Goal: Check status: Check status

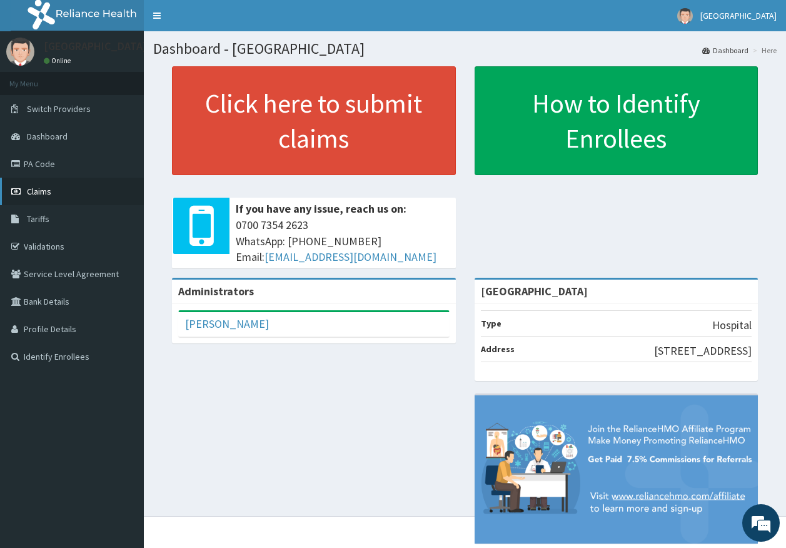
click at [69, 188] on link "Claims" at bounding box center [72, 192] width 144 height 28
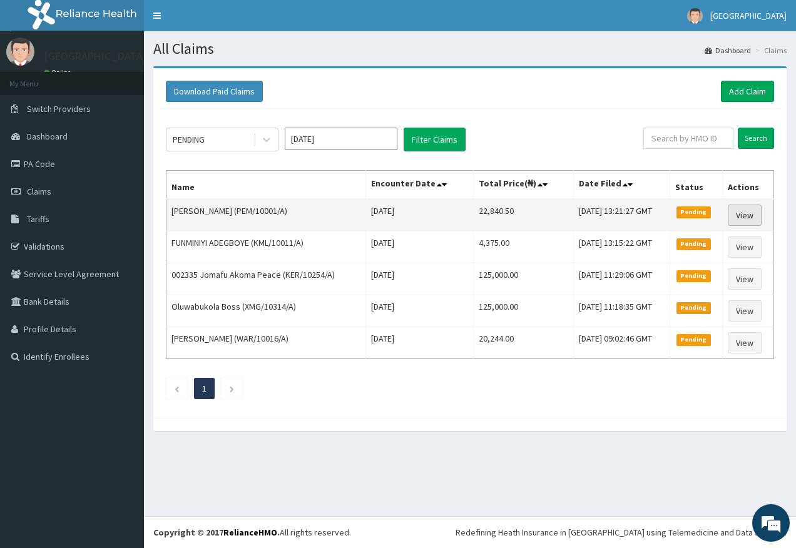
click at [752, 208] on link "View" at bounding box center [744, 215] width 34 height 21
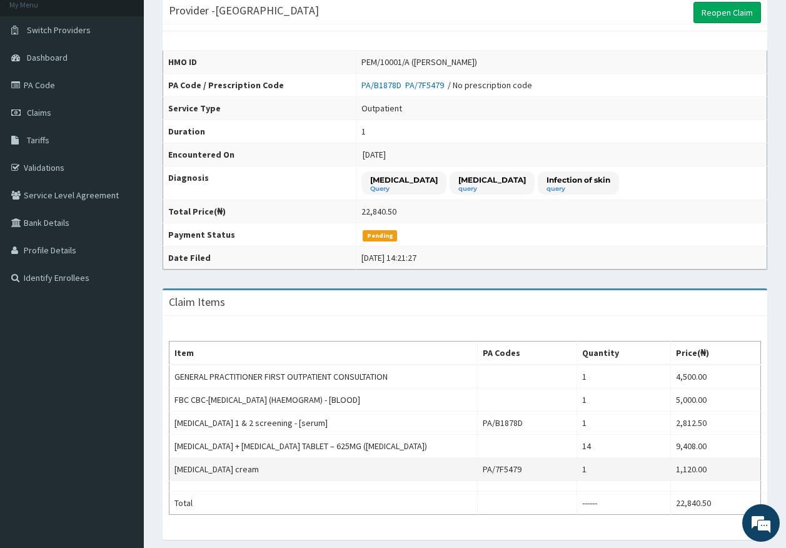
scroll to position [188, 0]
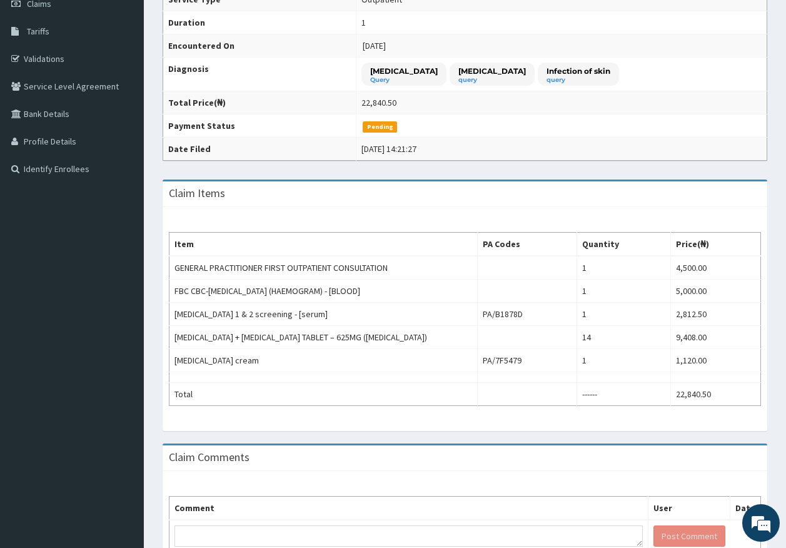
click at [139, 428] on aside "kingtrust Medical Center Online My Menu Switch Providers Dashboard PA Code Clai…" at bounding box center [72, 216] width 144 height 809
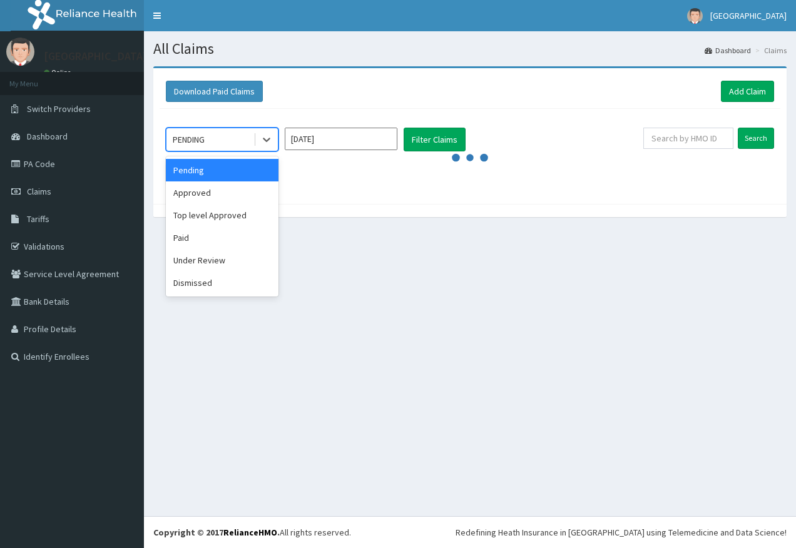
click at [266, 142] on icon at bounding box center [267, 140] width 8 height 4
click at [243, 196] on div "Approved" at bounding box center [222, 192] width 113 height 23
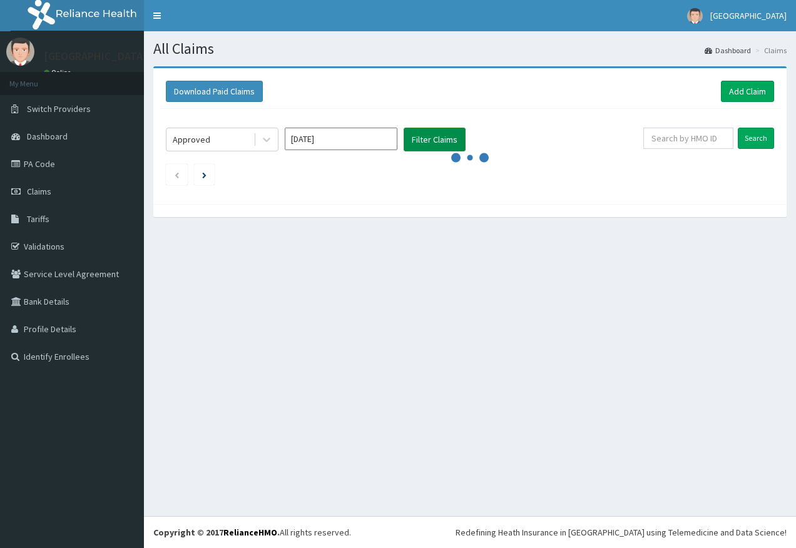
click at [430, 131] on button "Filter Claims" at bounding box center [434, 140] width 62 height 24
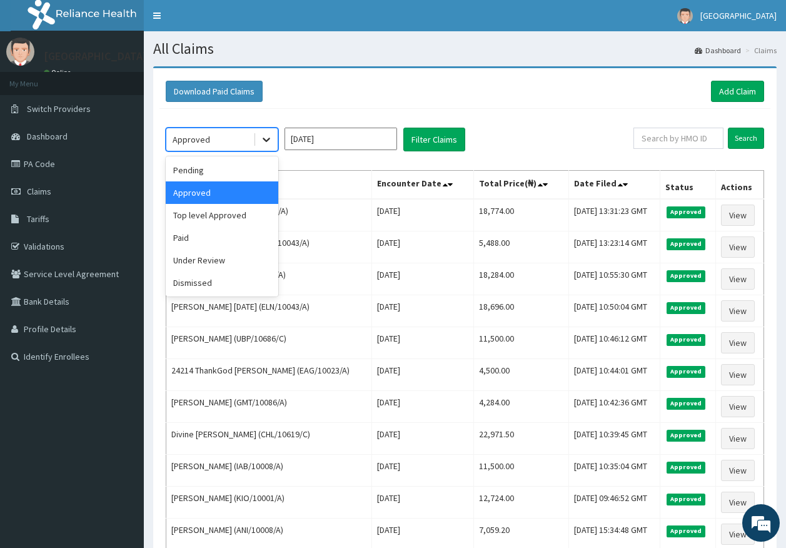
click at [272, 142] on icon at bounding box center [266, 139] width 13 height 13
click at [236, 218] on div "Top level Approved" at bounding box center [222, 215] width 113 height 23
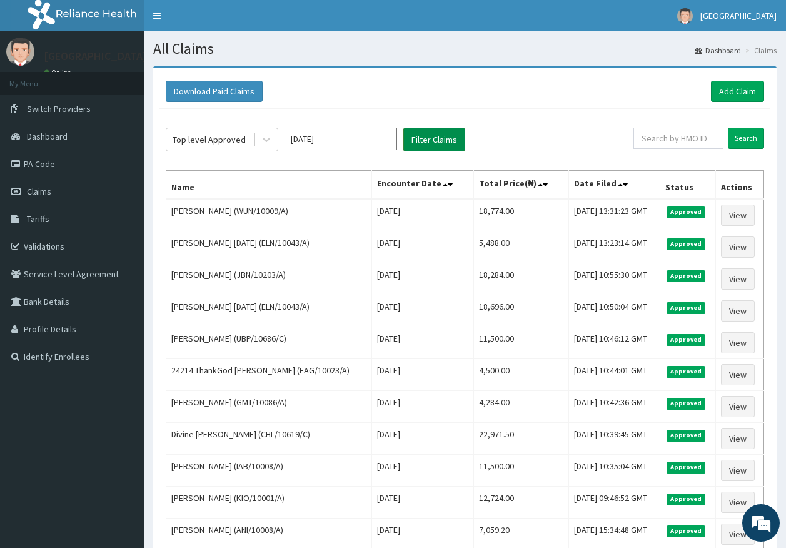
click at [438, 141] on button "Filter Claims" at bounding box center [434, 140] width 62 height 24
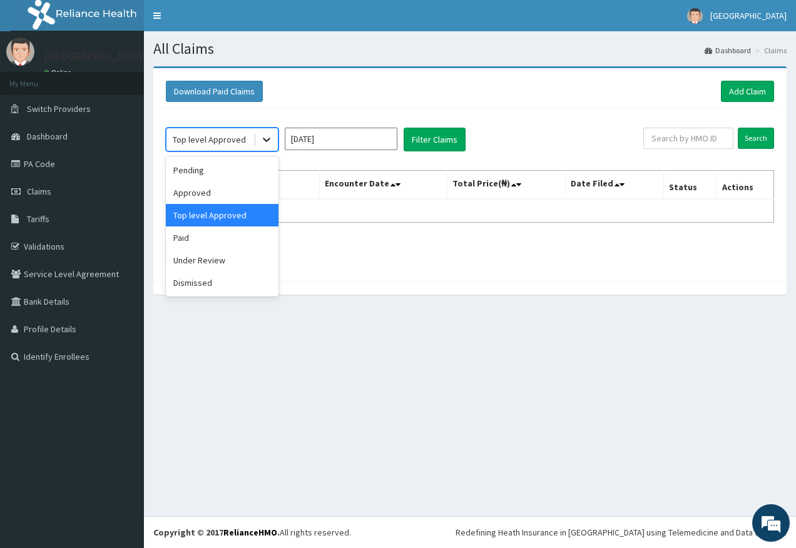
click at [265, 133] on div at bounding box center [266, 139] width 23 height 23
click at [239, 231] on div "Paid" at bounding box center [222, 237] width 113 height 23
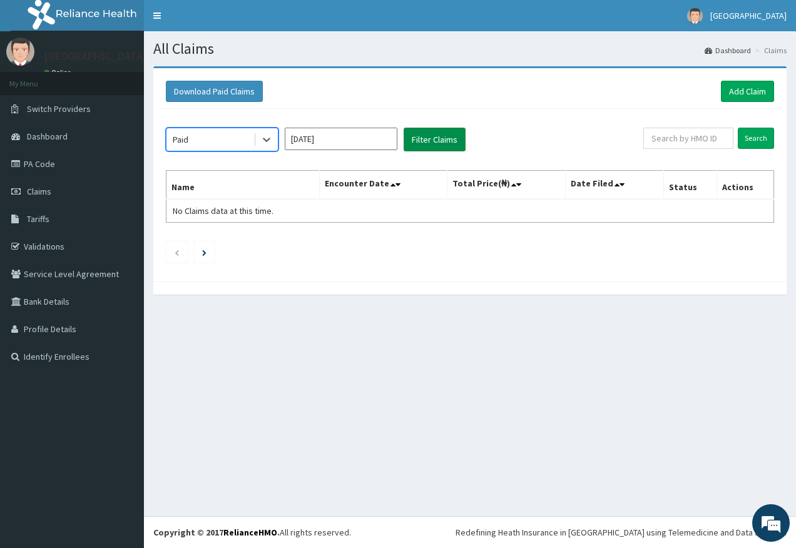
click at [427, 146] on button "Filter Claims" at bounding box center [434, 140] width 62 height 24
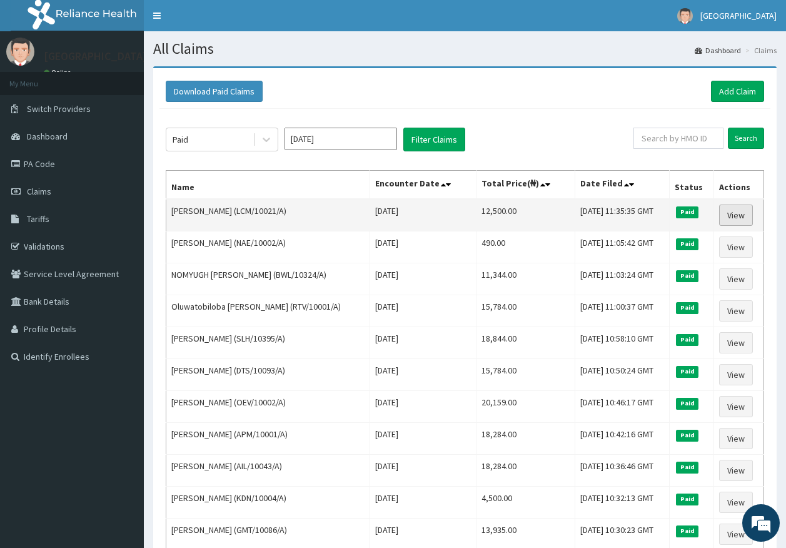
click at [746, 220] on link "View" at bounding box center [736, 215] width 34 height 21
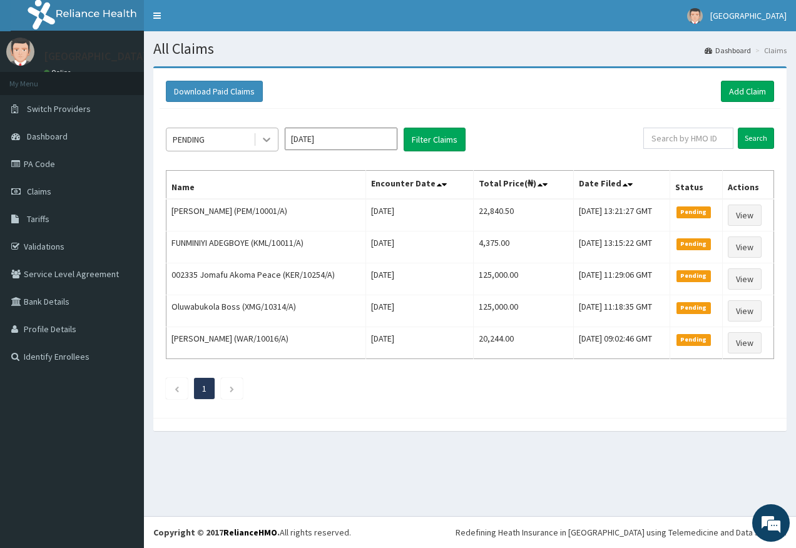
click at [257, 132] on div at bounding box center [266, 139] width 23 height 23
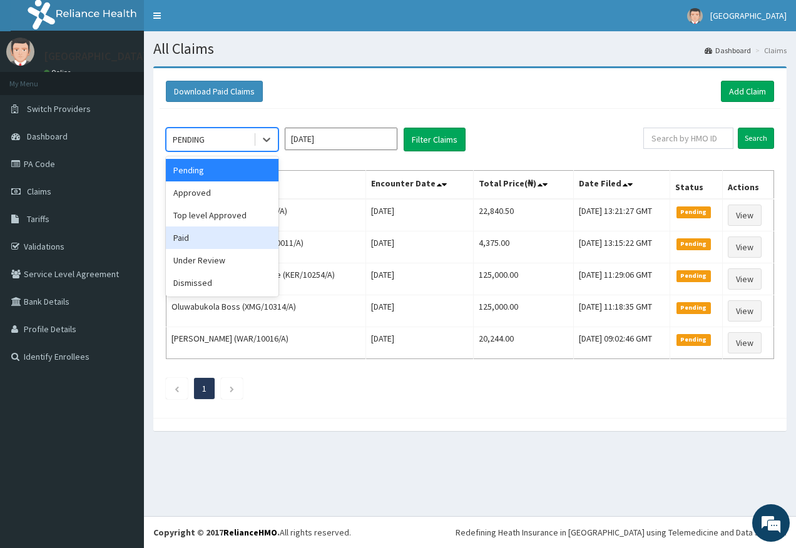
click at [227, 245] on div "Paid" at bounding box center [222, 237] width 113 height 23
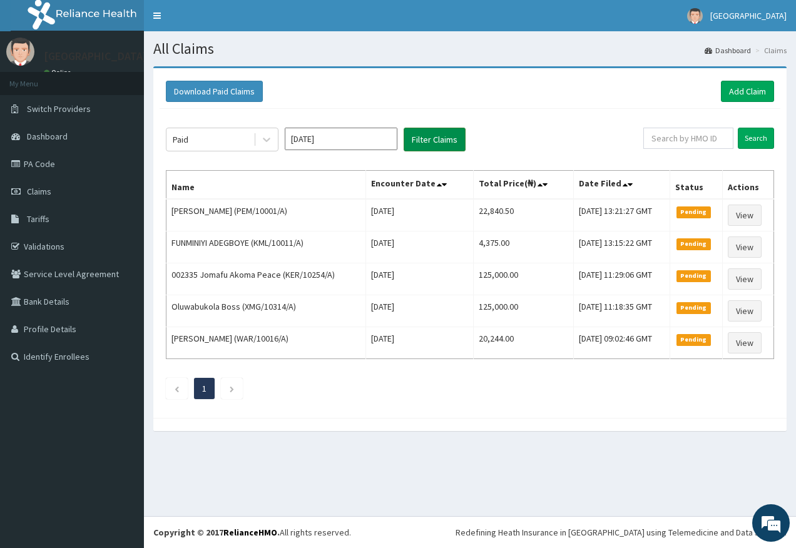
click at [427, 129] on button "Filter Claims" at bounding box center [434, 140] width 62 height 24
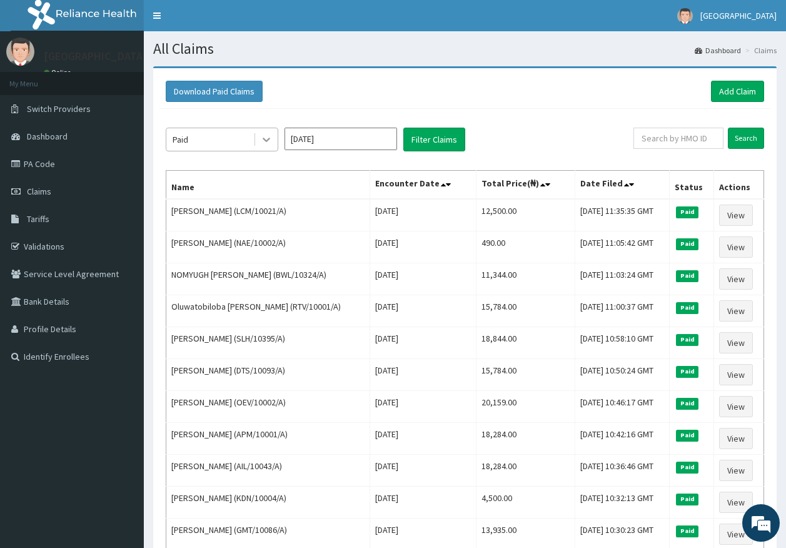
click at [269, 143] on icon at bounding box center [266, 139] width 13 height 13
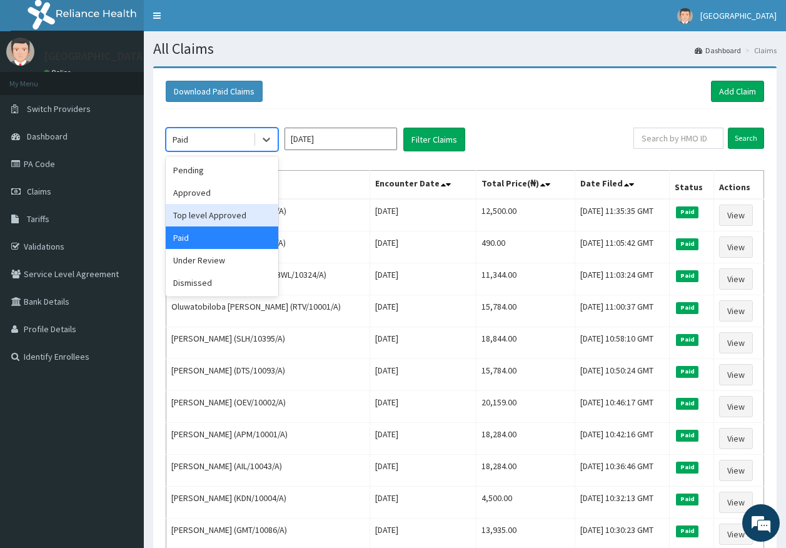
click at [218, 223] on div "Top level Approved" at bounding box center [222, 215] width 113 height 23
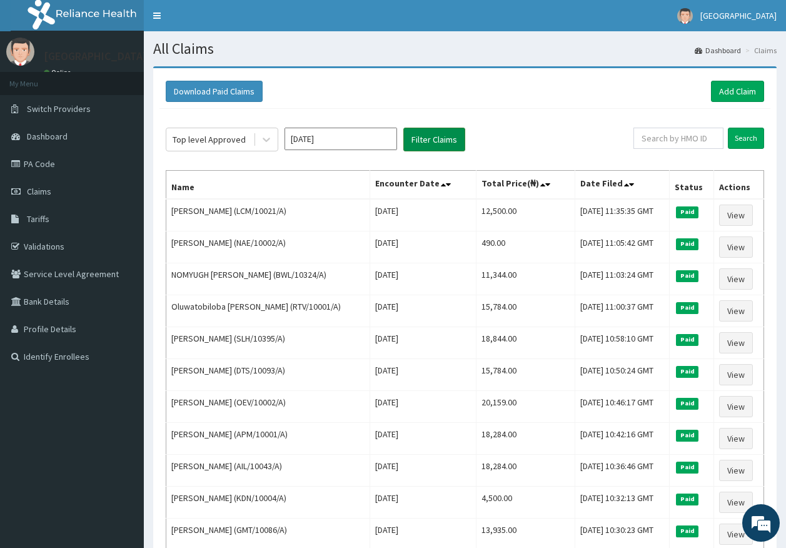
click at [413, 141] on button "Filter Claims" at bounding box center [434, 140] width 62 height 24
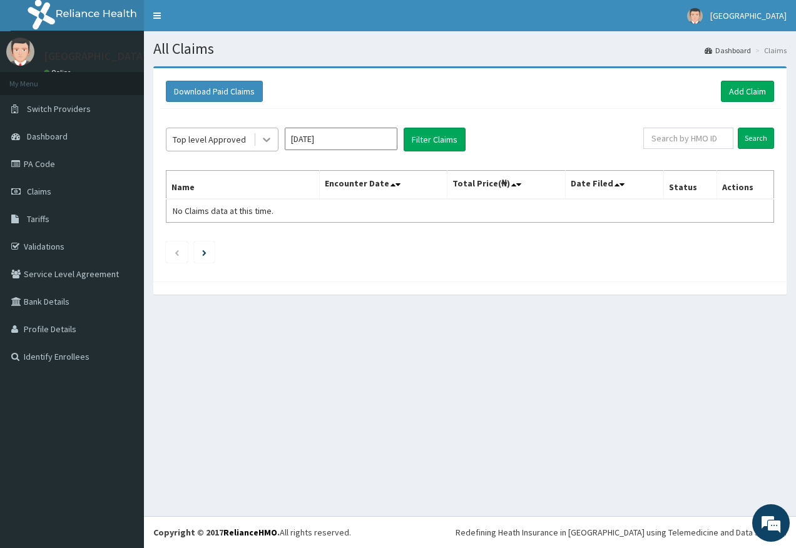
click at [256, 143] on div at bounding box center [266, 139] width 23 height 23
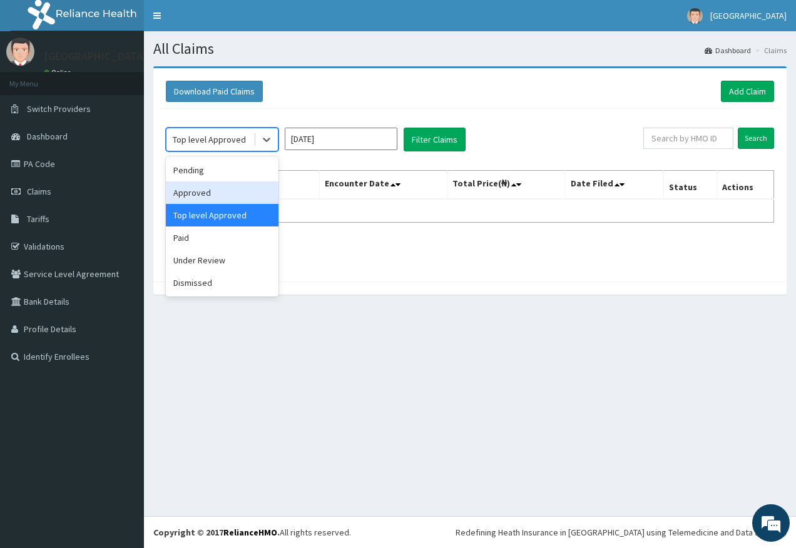
click at [231, 201] on div "Approved" at bounding box center [222, 192] width 113 height 23
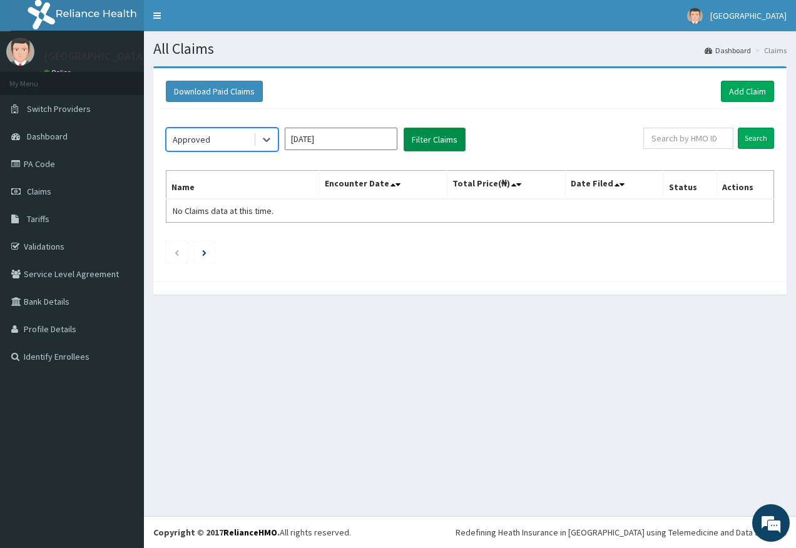
click at [431, 138] on button "Filter Claims" at bounding box center [434, 140] width 62 height 24
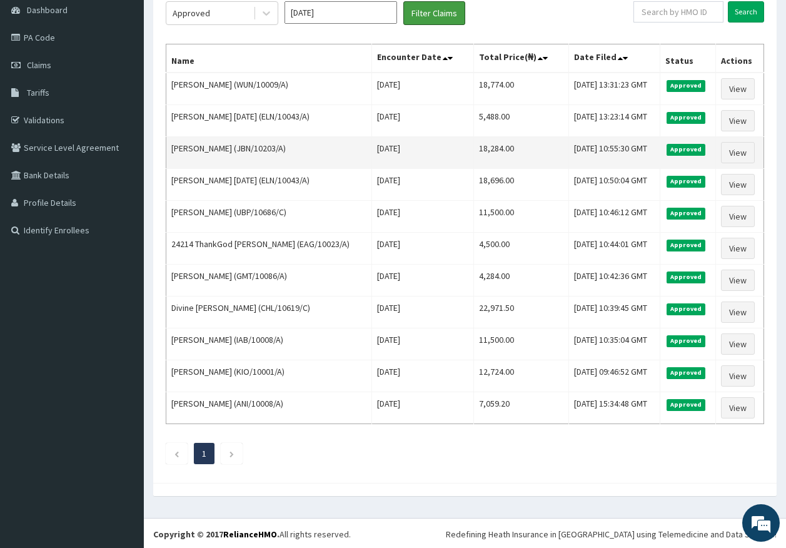
scroll to position [128, 0]
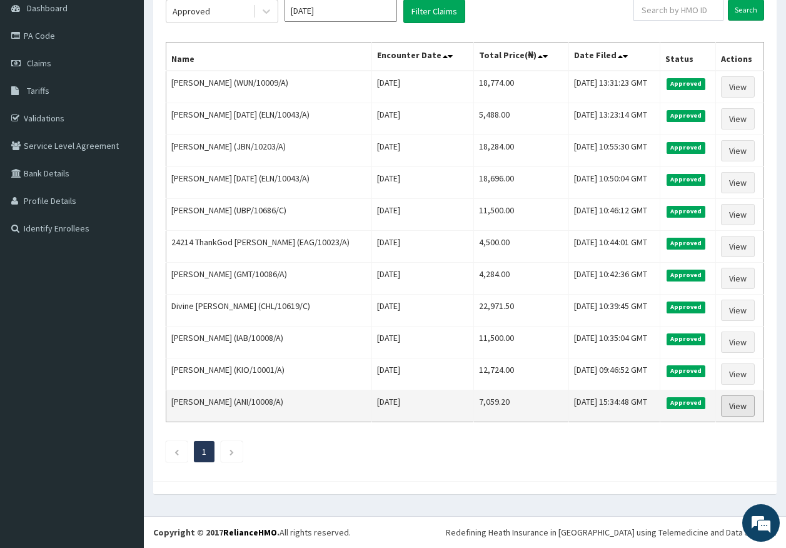
click at [753, 408] on link "View" at bounding box center [738, 405] width 34 height 21
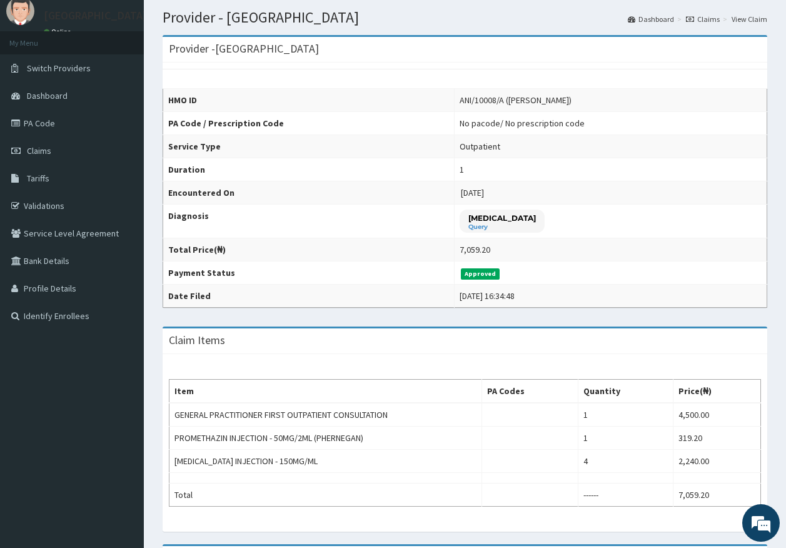
scroll to position [63, 0]
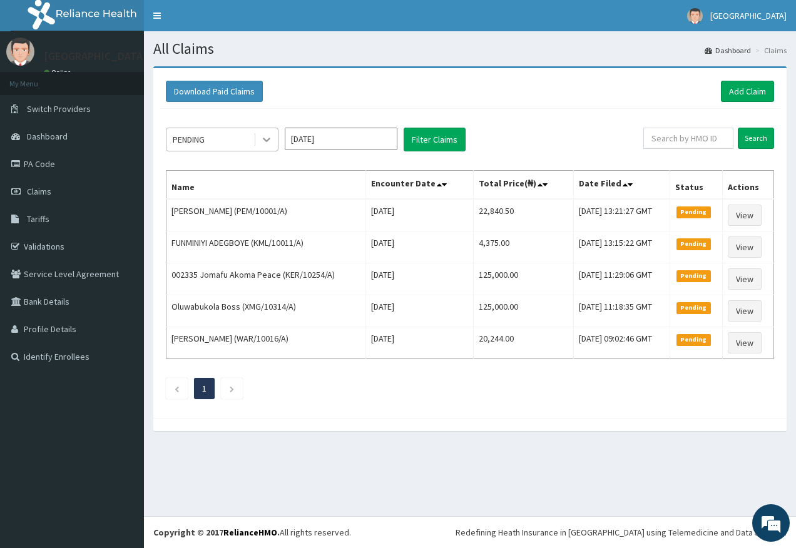
click at [276, 143] on div at bounding box center [266, 139] width 23 height 23
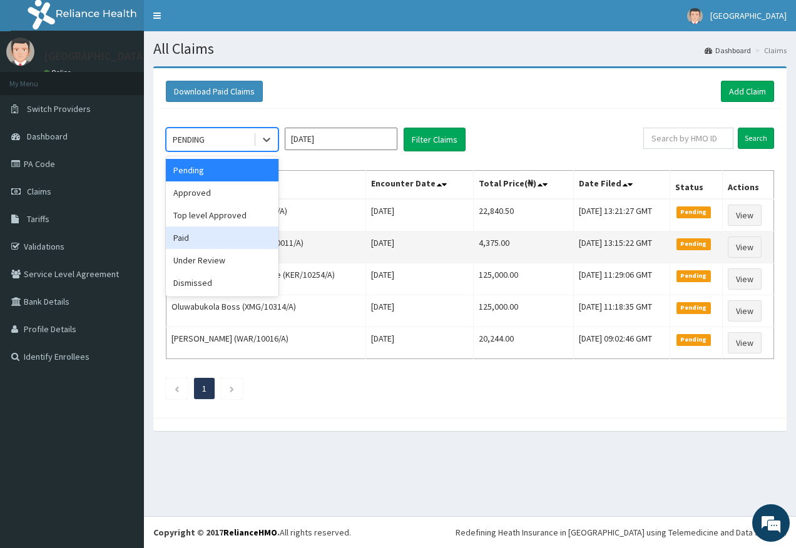
drag, startPoint x: 271, startPoint y: 247, endPoint x: 271, endPoint y: 235, distance: 12.5
click at [271, 247] on div "Paid" at bounding box center [222, 237] width 113 height 23
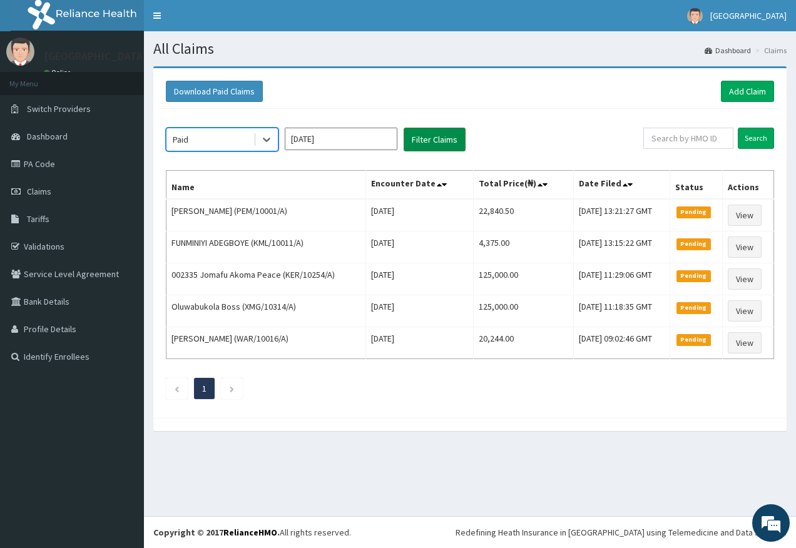
click at [437, 140] on button "Filter Claims" at bounding box center [434, 140] width 62 height 24
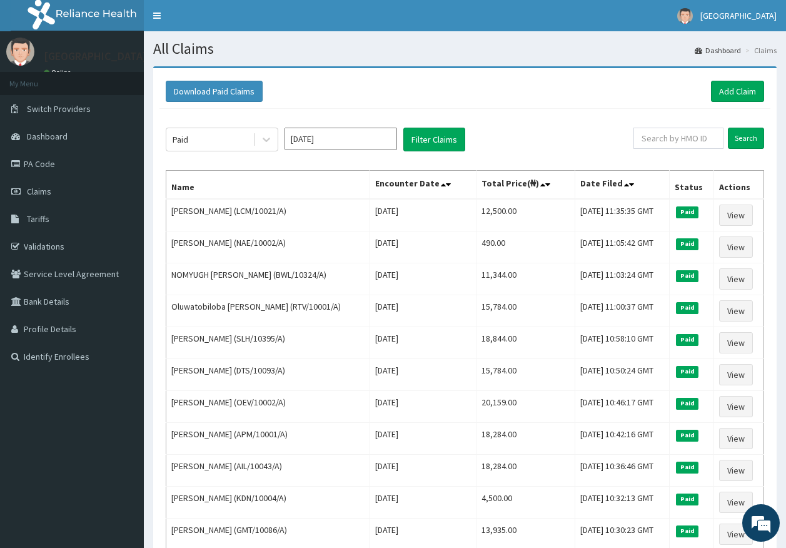
drag, startPoint x: 265, startPoint y: 133, endPoint x: 251, endPoint y: 155, distance: 26.4
click at [263, 136] on div at bounding box center [266, 139] width 23 height 23
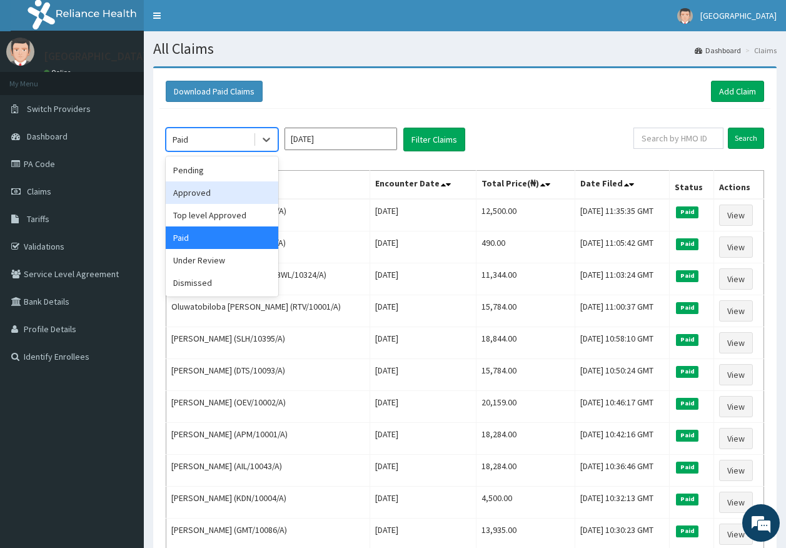
click at [228, 195] on div "Approved" at bounding box center [222, 192] width 113 height 23
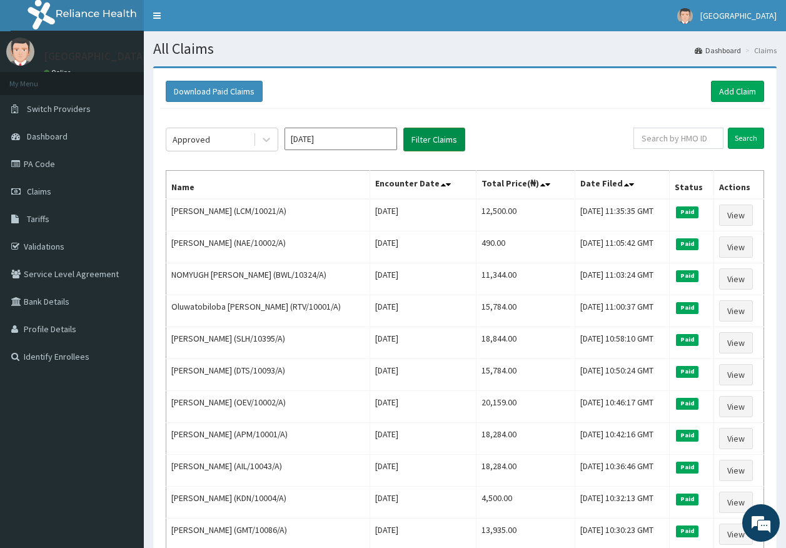
click at [415, 141] on button "Filter Claims" at bounding box center [434, 140] width 62 height 24
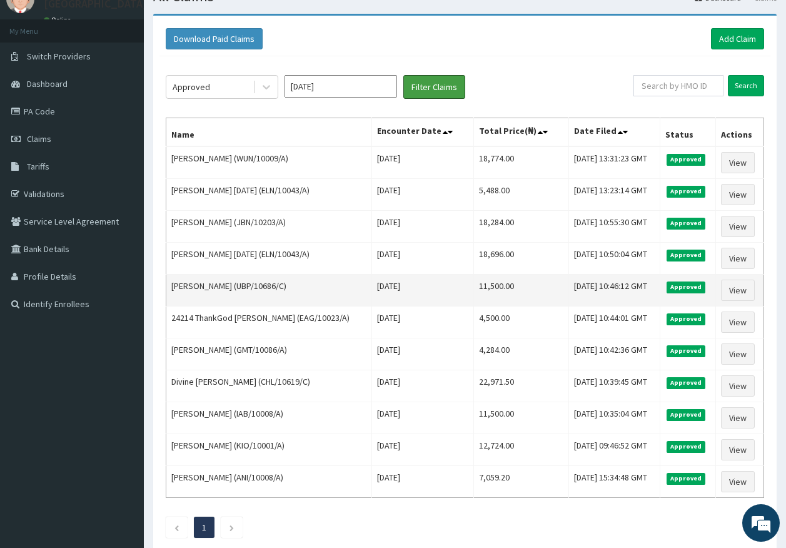
scroll to position [128, 0]
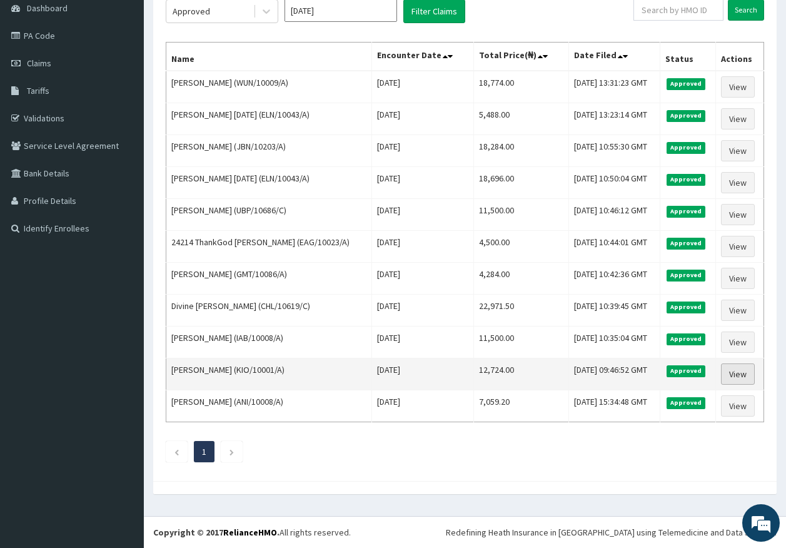
click at [738, 371] on link "View" at bounding box center [738, 373] width 34 height 21
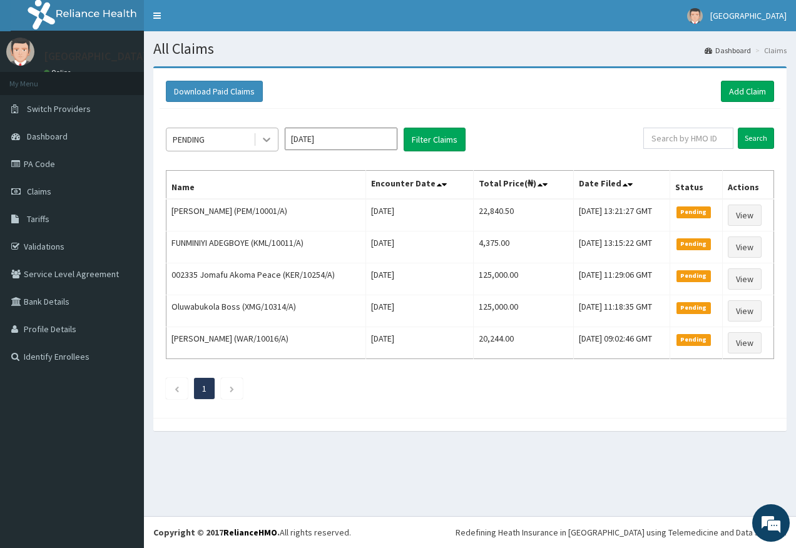
click at [267, 151] on div at bounding box center [266, 139] width 23 height 23
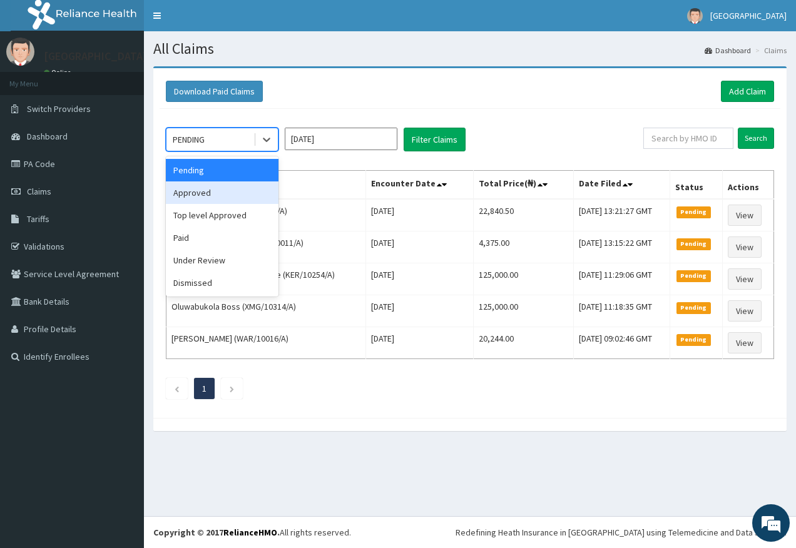
click at [248, 201] on div "Approved" at bounding box center [222, 192] width 113 height 23
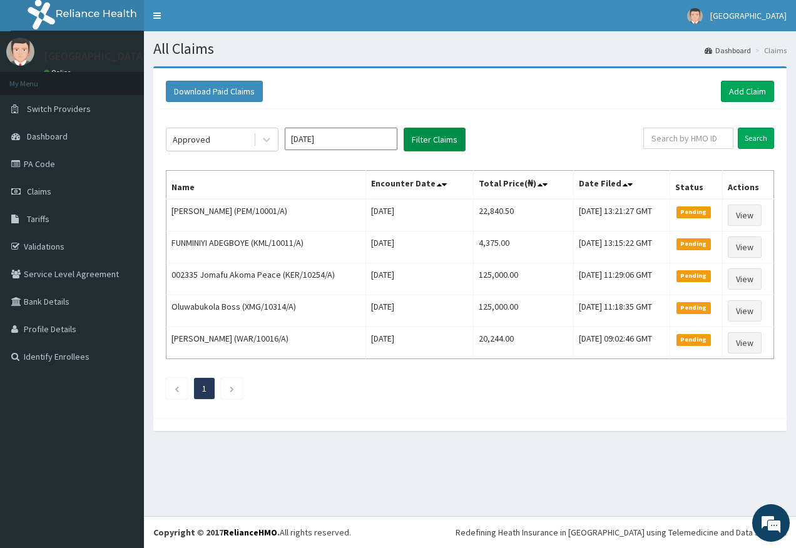
click at [407, 143] on button "Filter Claims" at bounding box center [434, 140] width 62 height 24
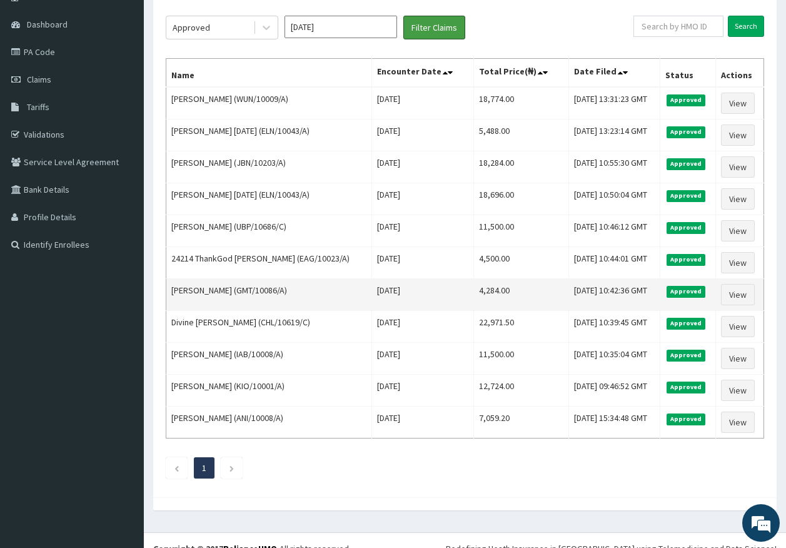
scroll to position [128, 0]
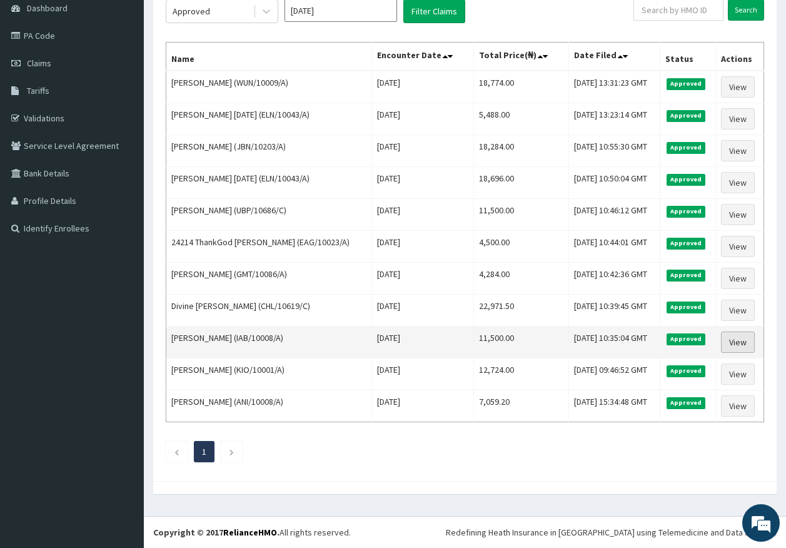
click at [732, 338] on link "View" at bounding box center [738, 341] width 34 height 21
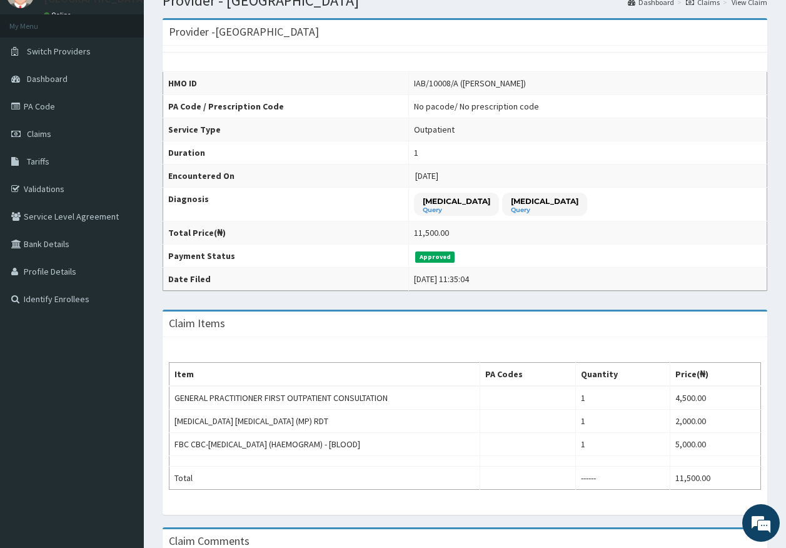
scroll to position [28, 0]
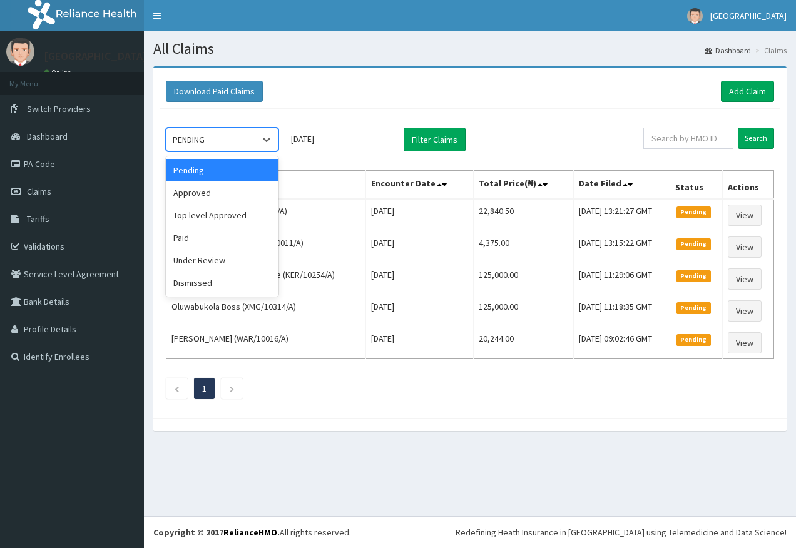
click at [262, 143] on icon at bounding box center [266, 139] width 13 height 13
click at [231, 196] on div "Approved" at bounding box center [222, 192] width 113 height 23
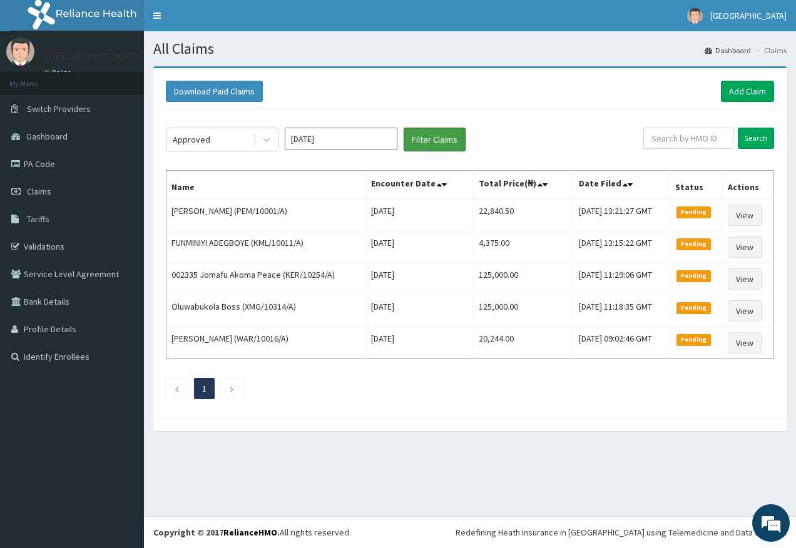
drag, startPoint x: 443, startPoint y: 141, endPoint x: 404, endPoint y: 194, distance: 65.3
click at [441, 144] on button "Filter Claims" at bounding box center [434, 140] width 62 height 24
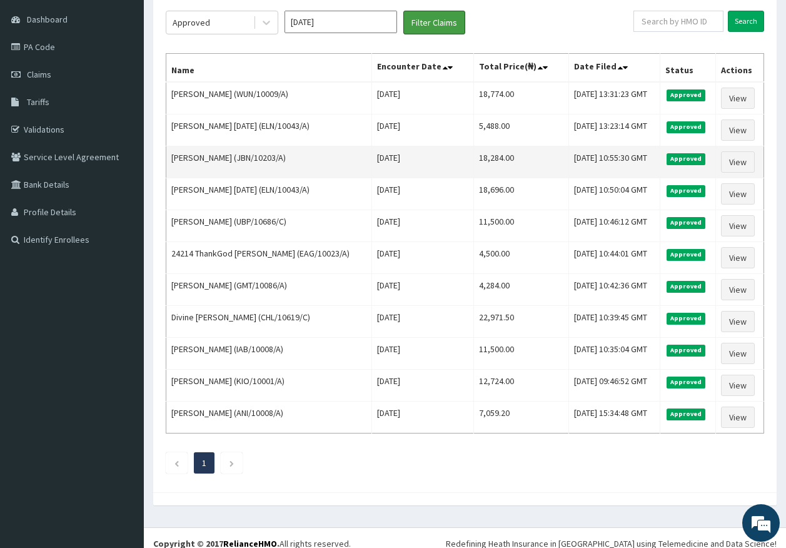
scroll to position [128, 0]
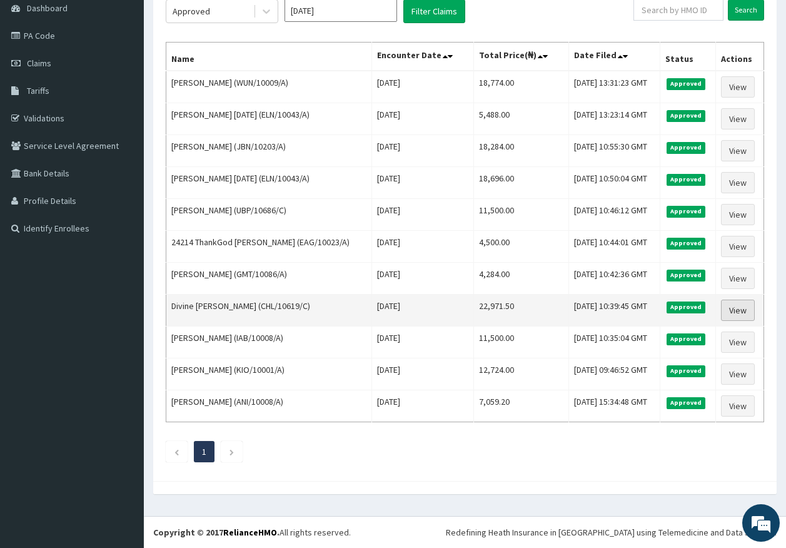
click at [745, 316] on link "View" at bounding box center [738, 310] width 34 height 21
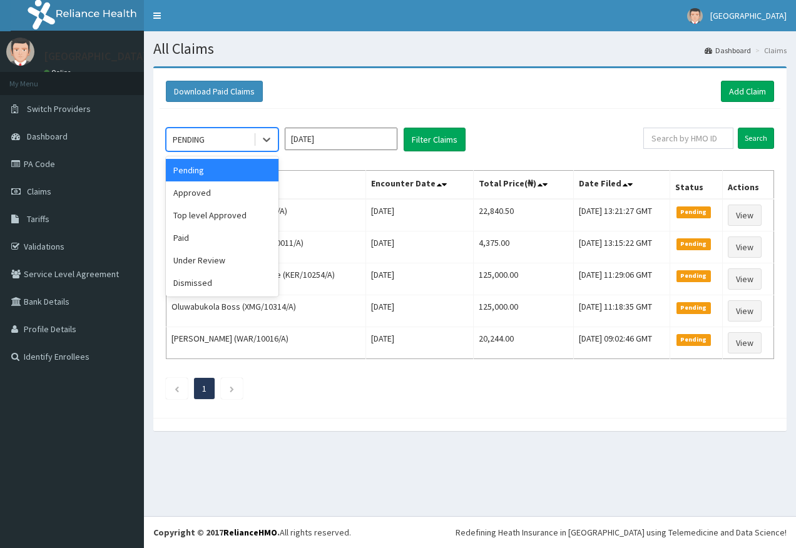
click at [269, 145] on icon at bounding box center [266, 139] width 13 height 13
click at [238, 200] on div "Approved" at bounding box center [222, 192] width 113 height 23
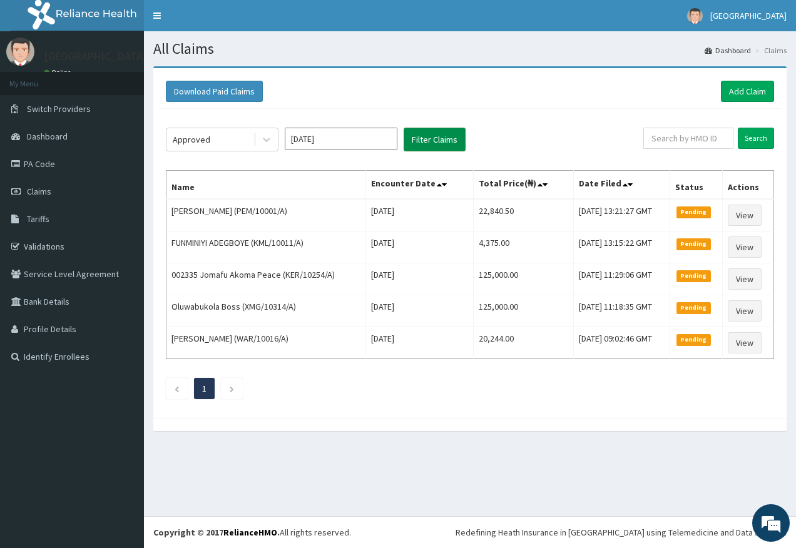
click at [405, 143] on button "Filter Claims" at bounding box center [434, 140] width 62 height 24
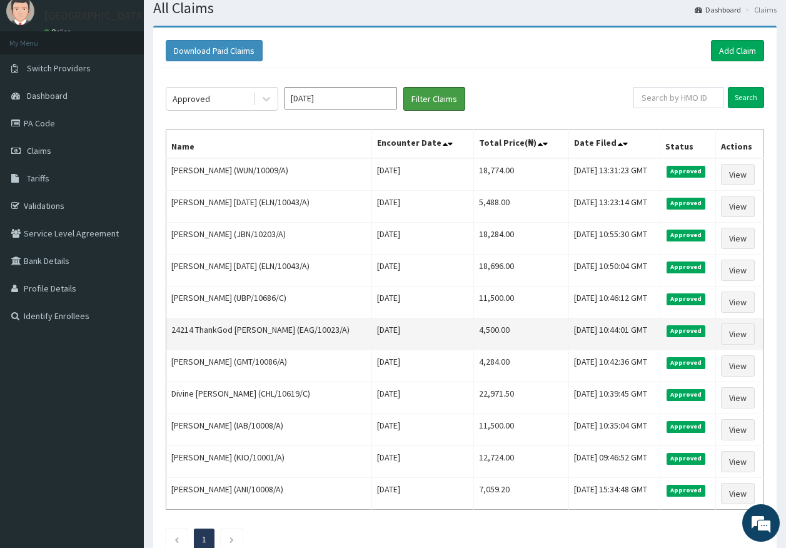
scroll to position [63, 0]
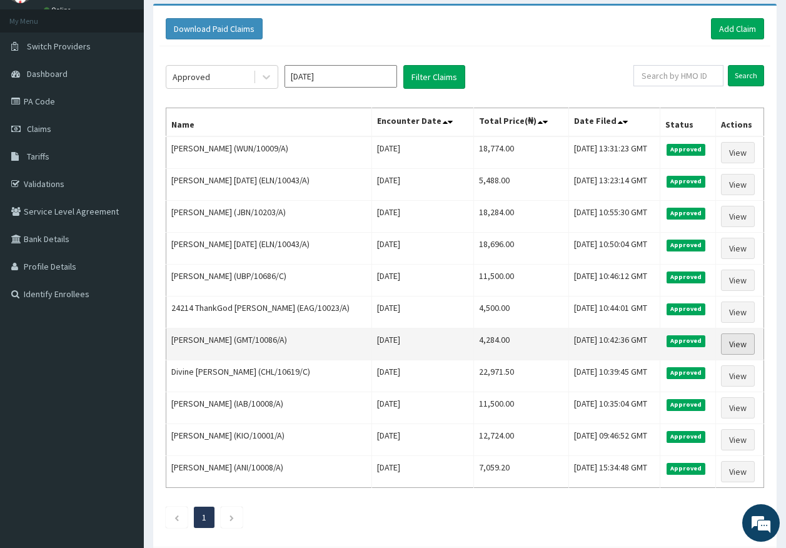
click at [747, 341] on link "View" at bounding box center [738, 343] width 34 height 21
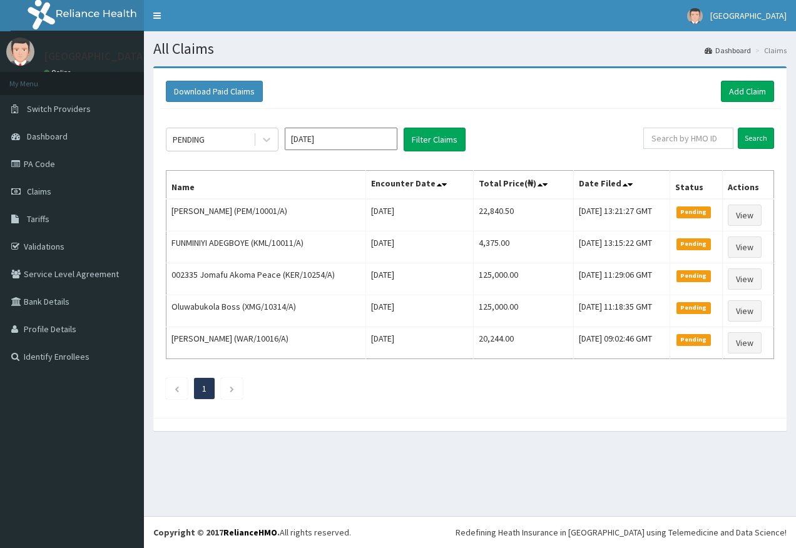
drag, startPoint x: 0, startPoint y: 0, endPoint x: 280, endPoint y: 137, distance: 311.3
click at [280, 137] on div "PENDING Sep 2025 Filter Claims" at bounding box center [404, 140] width 477 height 24
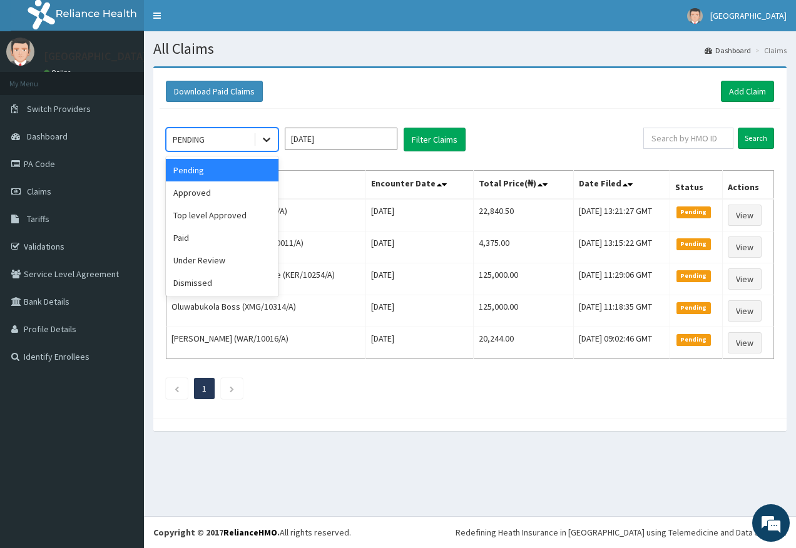
click at [264, 148] on div at bounding box center [266, 139] width 23 height 23
click at [248, 189] on div "Approved" at bounding box center [222, 192] width 113 height 23
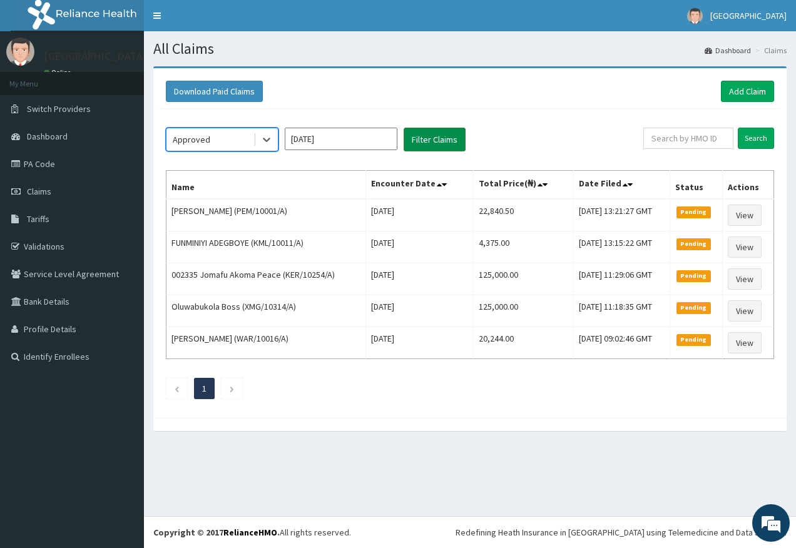
click at [407, 141] on button "Filter Claims" at bounding box center [434, 140] width 62 height 24
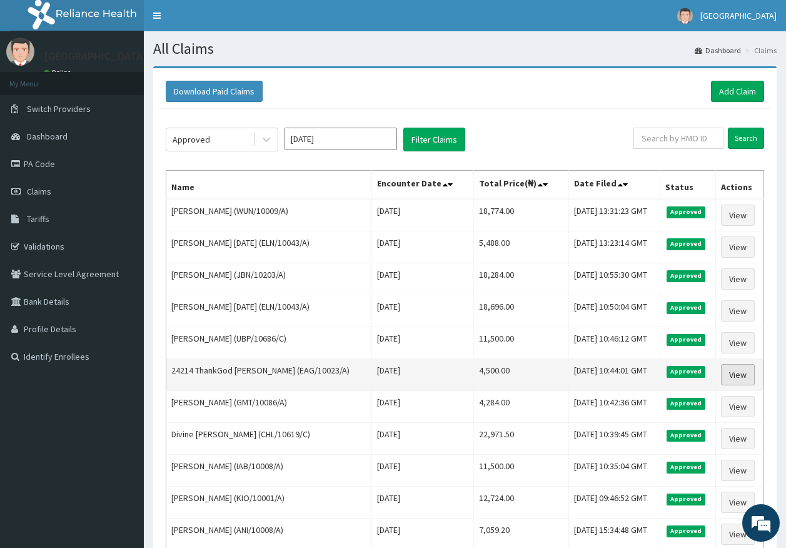
click at [734, 367] on link "View" at bounding box center [738, 374] width 34 height 21
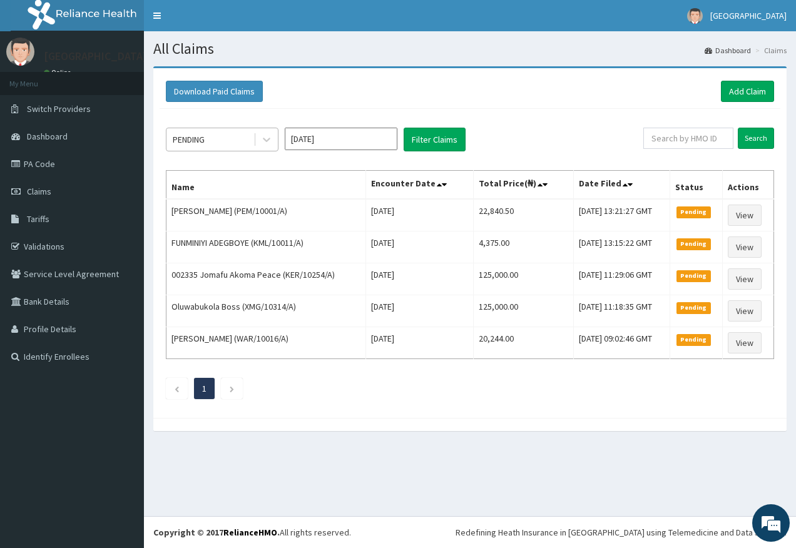
click at [278, 147] on div "PENDING" at bounding box center [222, 140] width 113 height 24
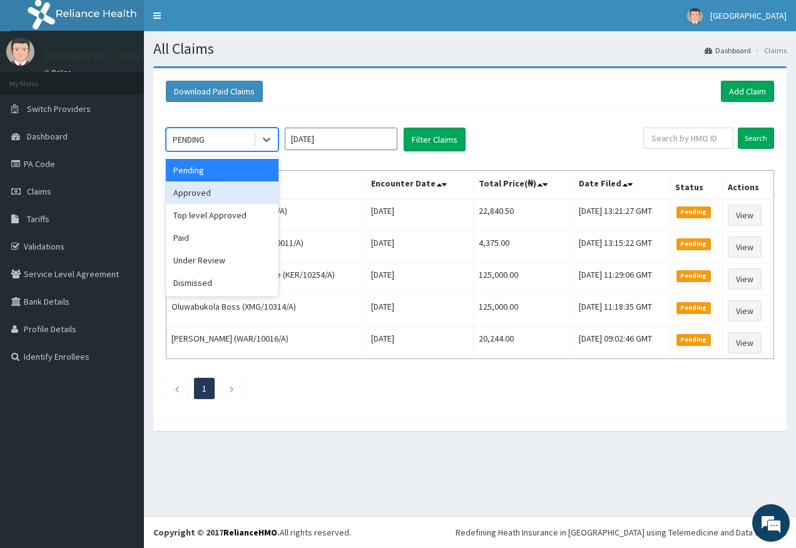
click at [257, 189] on div "Approved" at bounding box center [222, 192] width 113 height 23
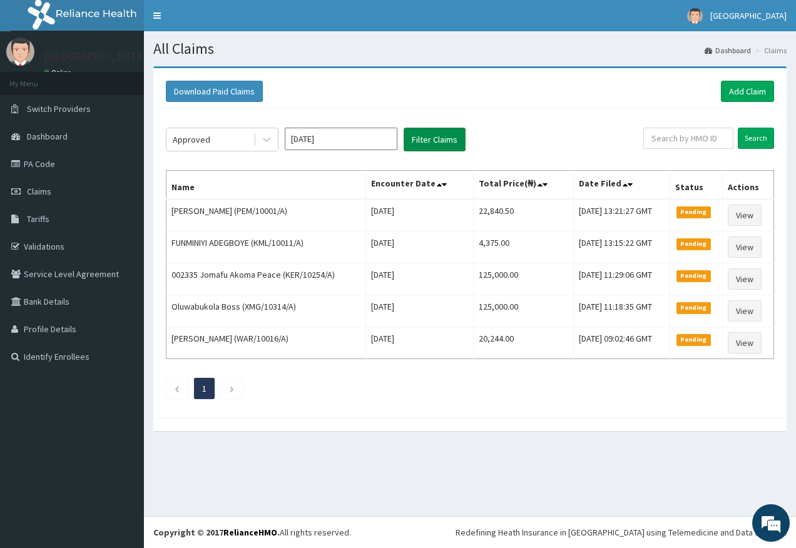
click at [406, 143] on button "Filter Claims" at bounding box center [434, 140] width 62 height 24
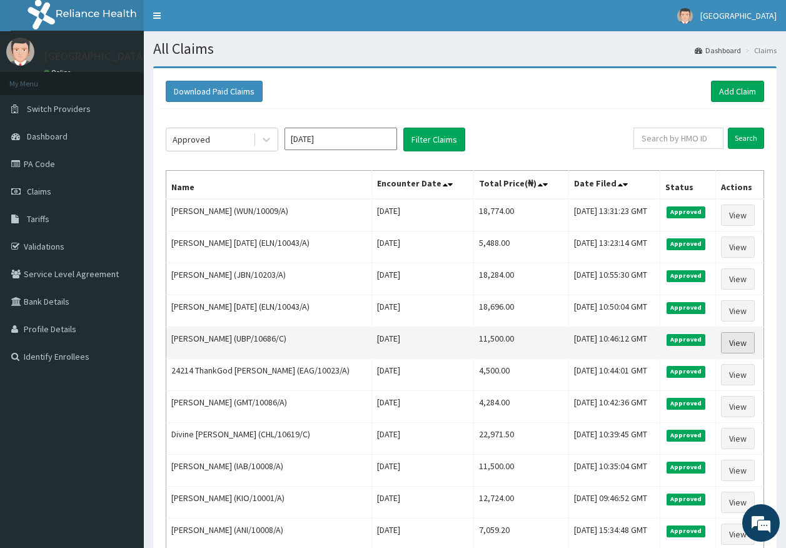
click at [732, 337] on link "View" at bounding box center [738, 342] width 34 height 21
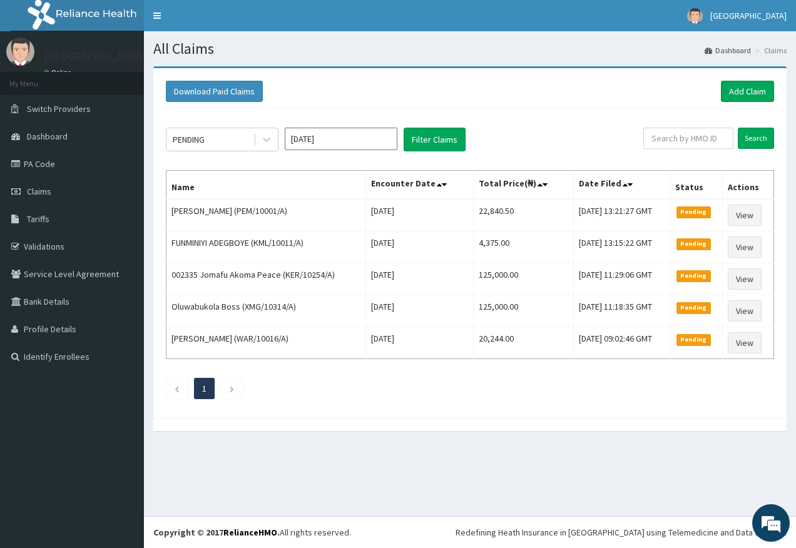
click at [270, 137] on icon at bounding box center [266, 139] width 13 height 13
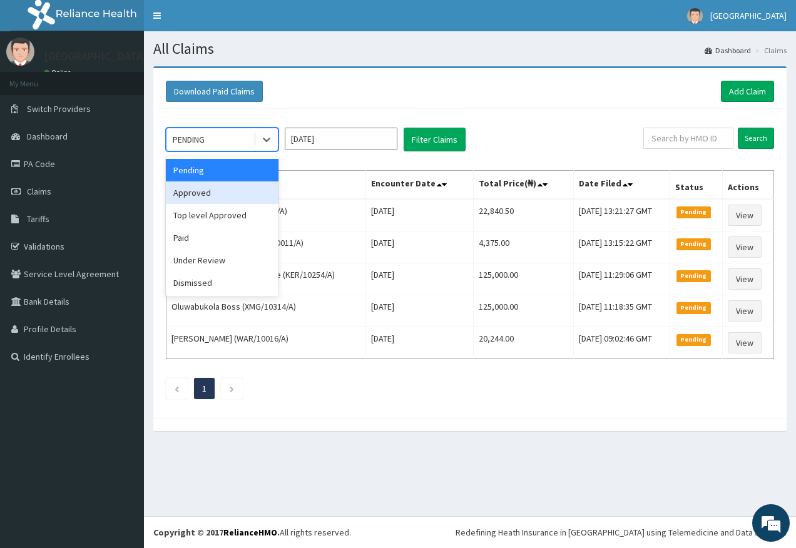
click at [249, 183] on div "Approved" at bounding box center [222, 192] width 113 height 23
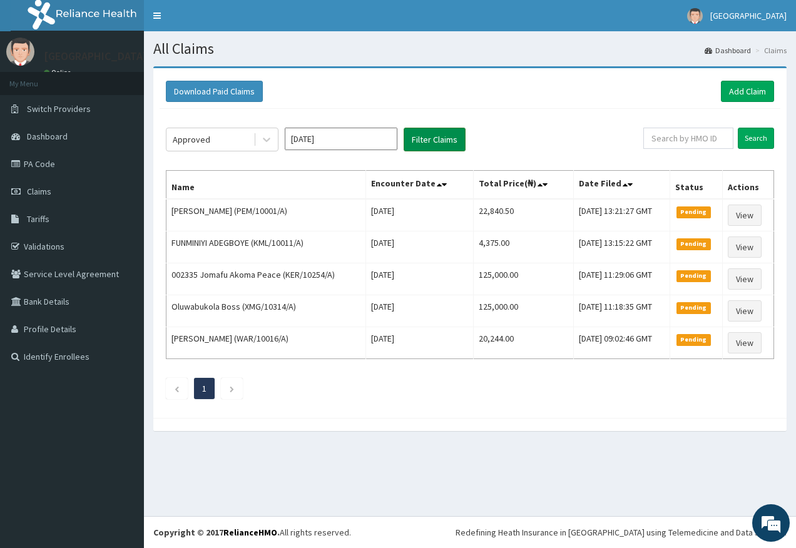
click at [446, 141] on button "Filter Claims" at bounding box center [434, 140] width 62 height 24
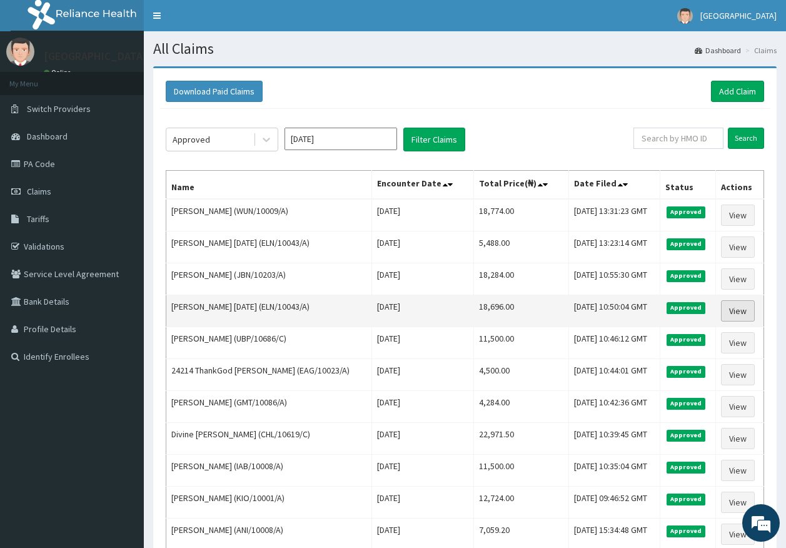
click at [735, 309] on link "View" at bounding box center [738, 310] width 34 height 21
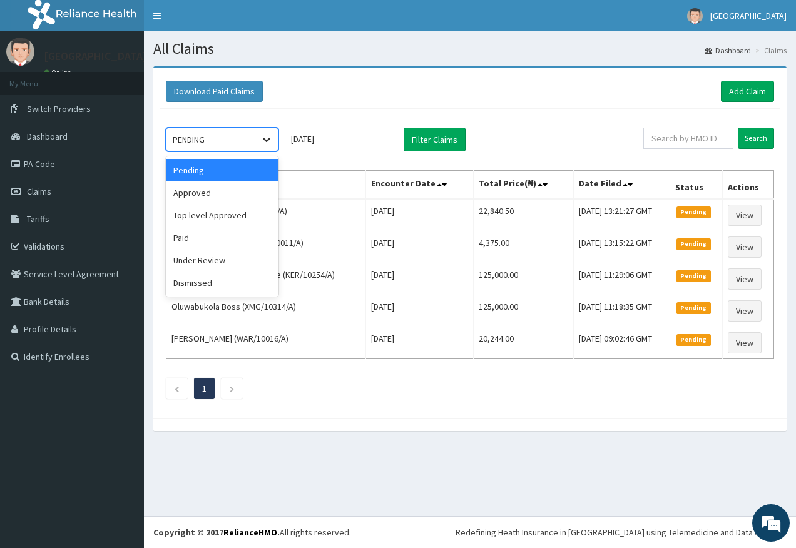
click at [268, 149] on div at bounding box center [266, 139] width 23 height 23
click at [266, 191] on div "Approved" at bounding box center [222, 192] width 113 height 23
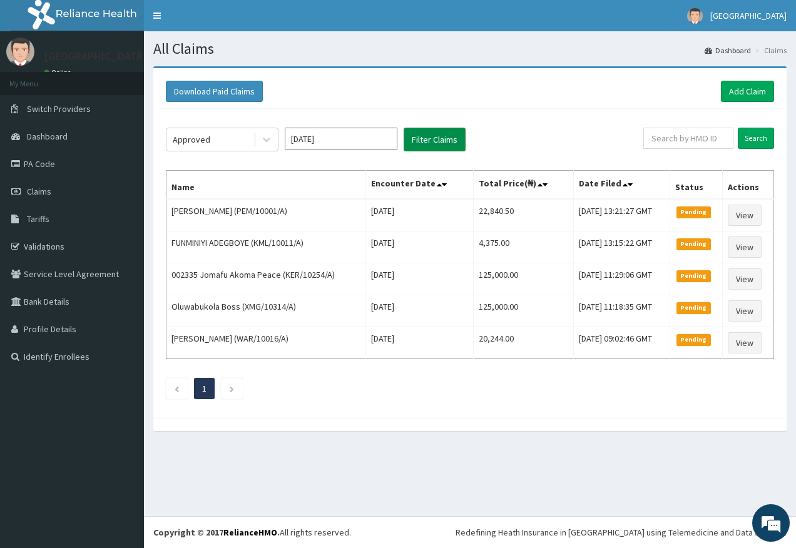
click at [448, 134] on button "Filter Claims" at bounding box center [434, 140] width 62 height 24
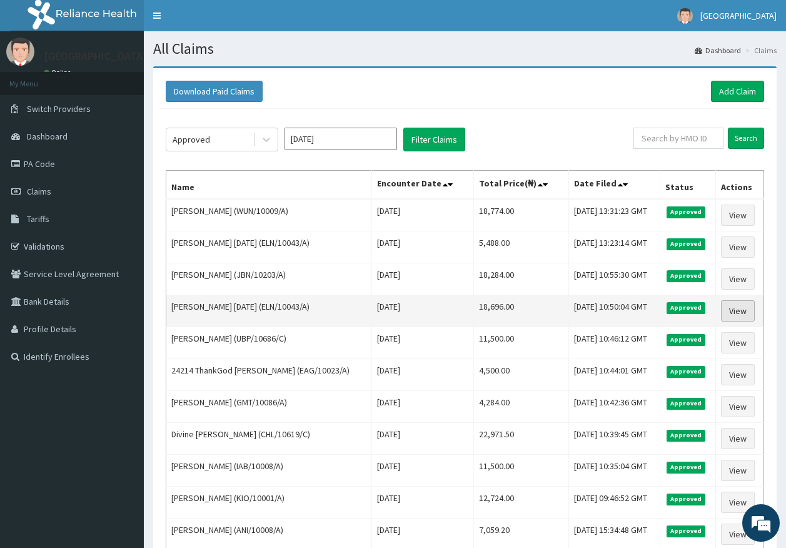
click at [727, 306] on link "View" at bounding box center [738, 310] width 34 height 21
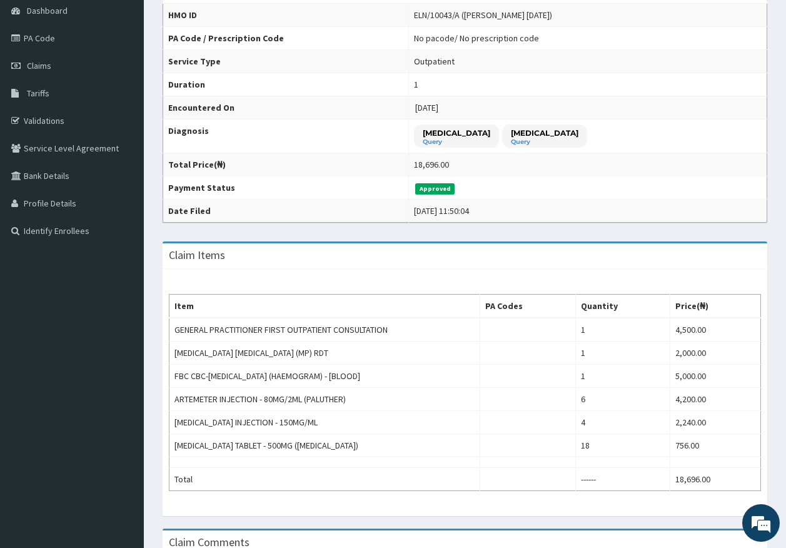
scroll to position [125, 0]
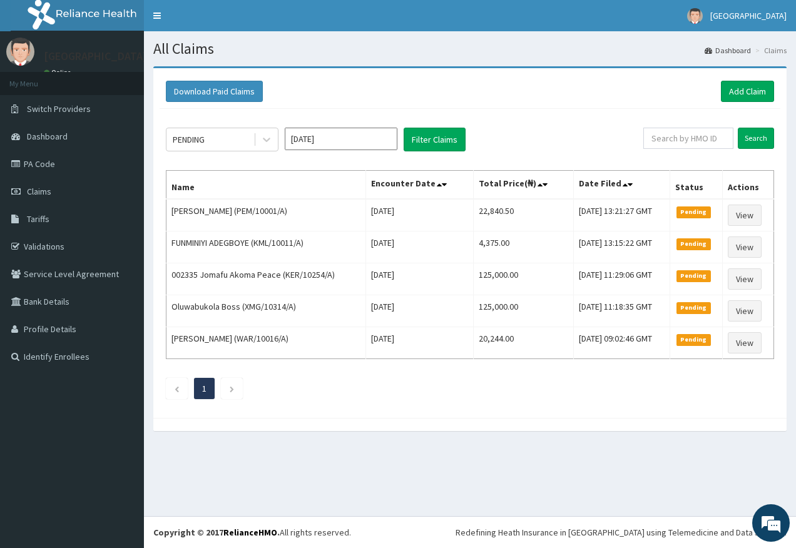
click at [268, 136] on icon at bounding box center [266, 139] width 13 height 13
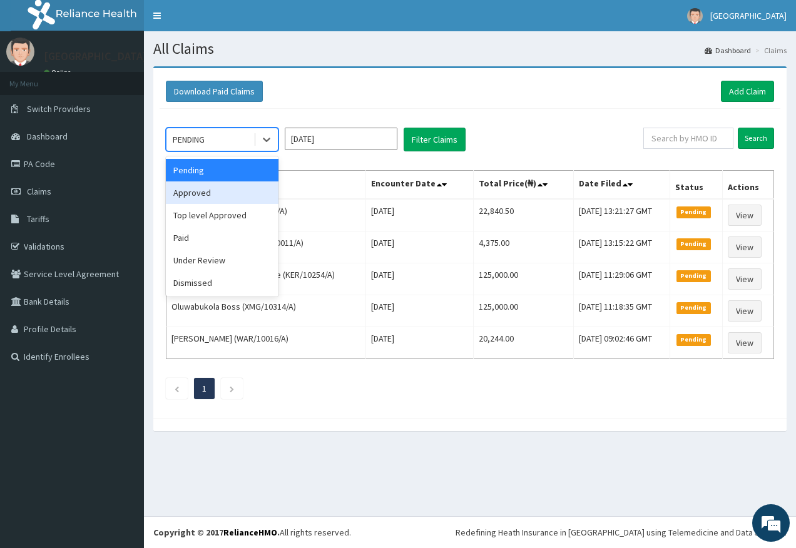
click at [259, 184] on div "Approved" at bounding box center [222, 192] width 113 height 23
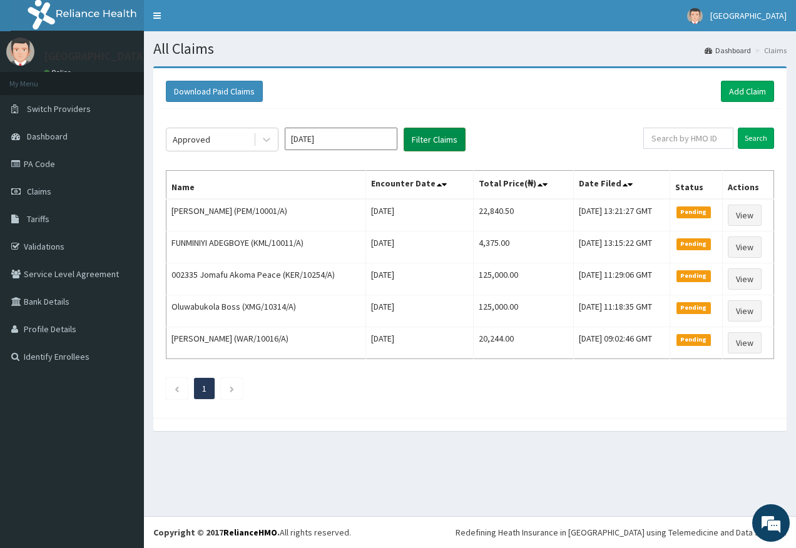
click at [413, 142] on button "Filter Claims" at bounding box center [434, 140] width 62 height 24
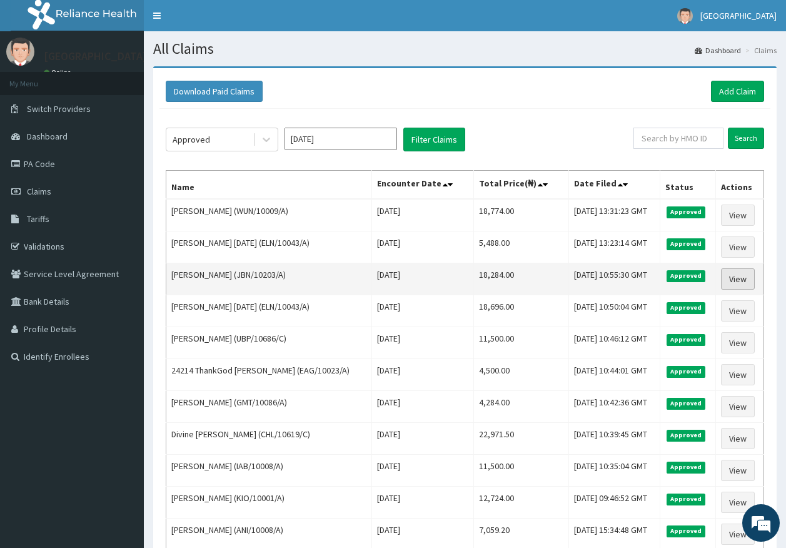
click at [734, 276] on link "View" at bounding box center [738, 278] width 34 height 21
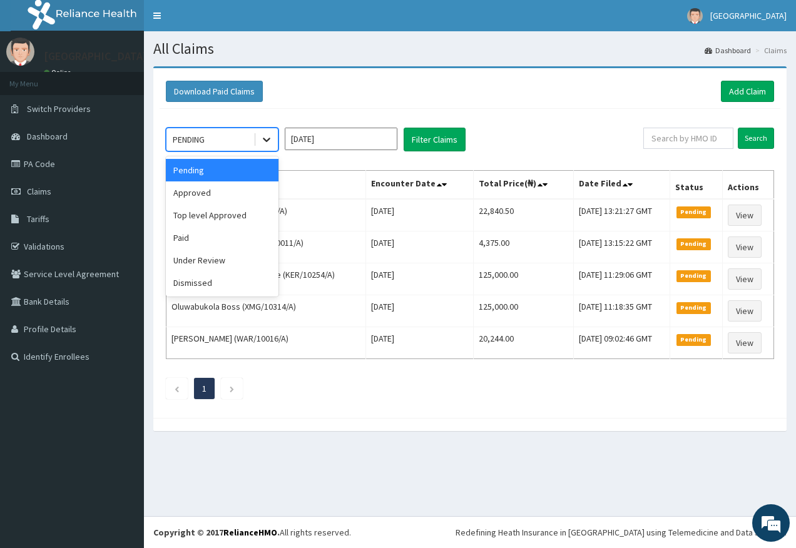
click at [261, 136] on icon at bounding box center [266, 139] width 13 height 13
click at [257, 186] on div "Approved" at bounding box center [222, 192] width 113 height 23
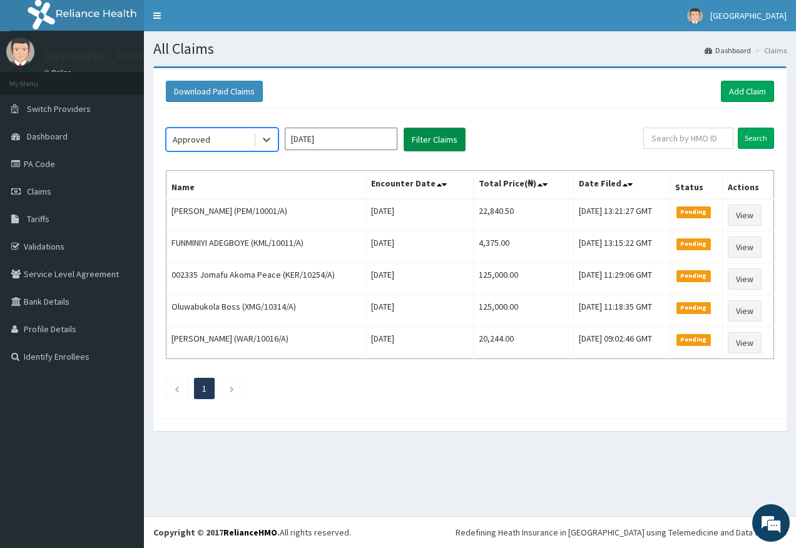
click at [417, 140] on button "Filter Claims" at bounding box center [434, 140] width 62 height 24
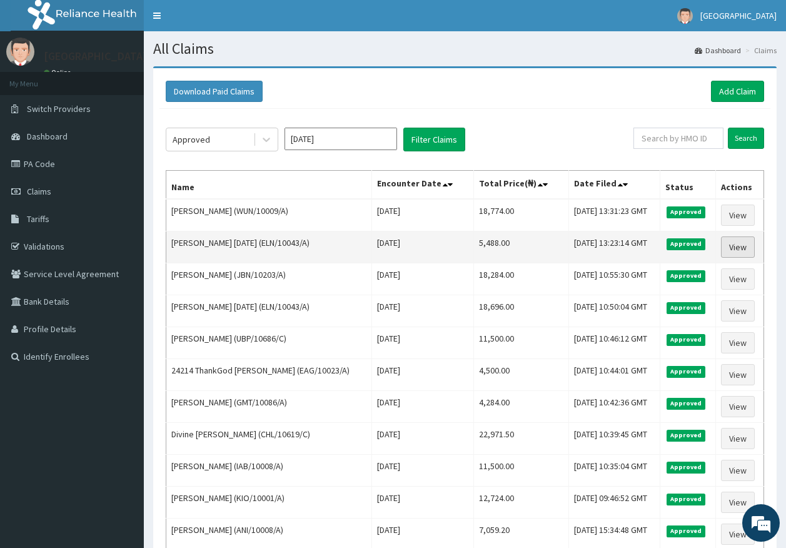
click at [742, 246] on link "View" at bounding box center [738, 246] width 34 height 21
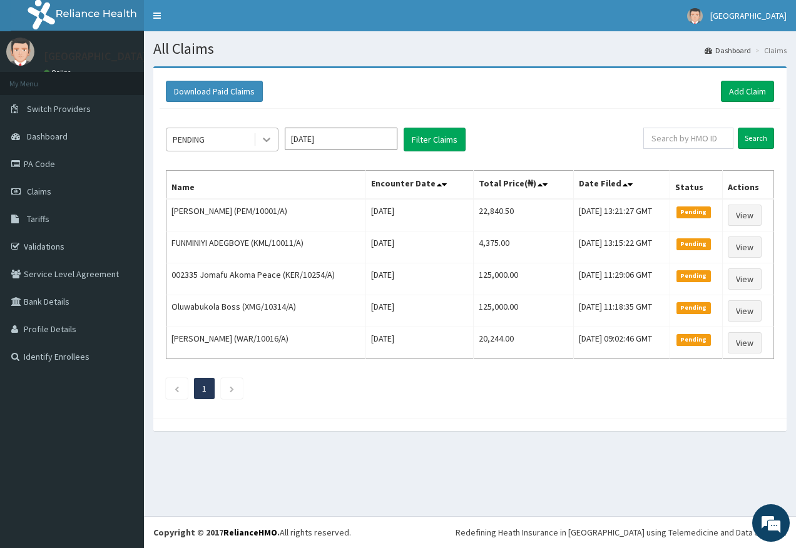
click at [268, 136] on icon at bounding box center [266, 139] width 13 height 13
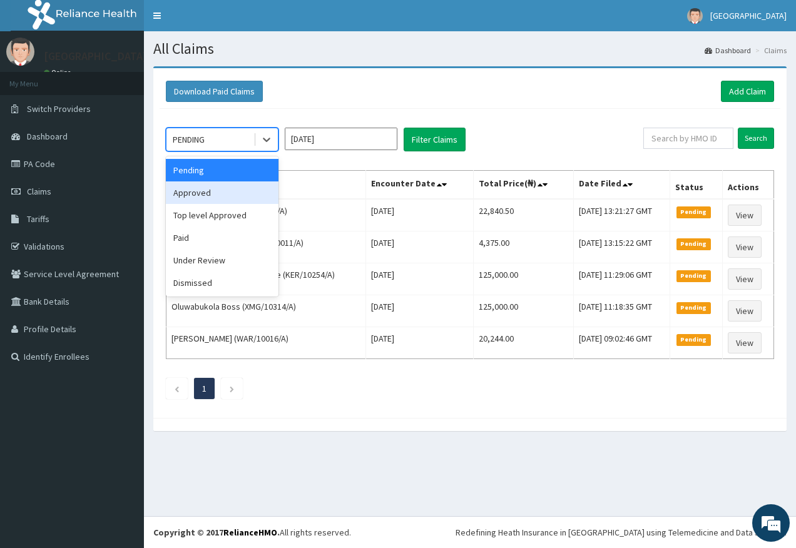
click at [256, 195] on div "Approved" at bounding box center [222, 192] width 113 height 23
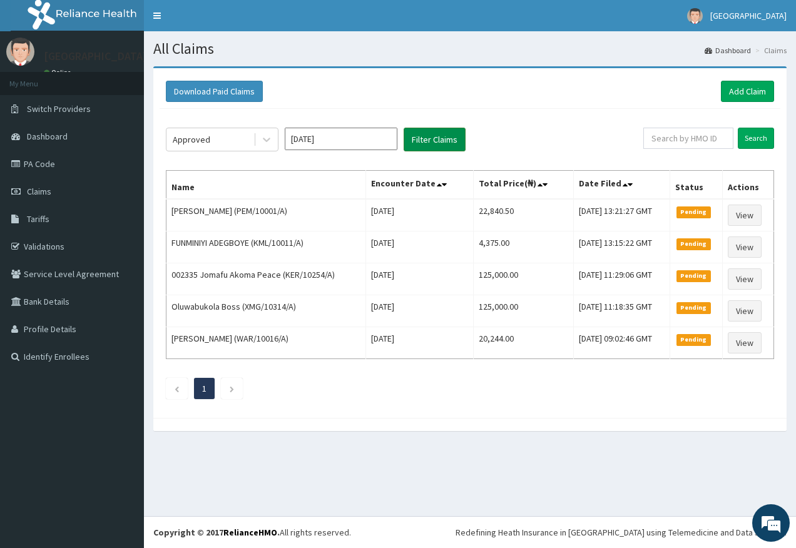
click at [430, 137] on button "Filter Claims" at bounding box center [434, 140] width 62 height 24
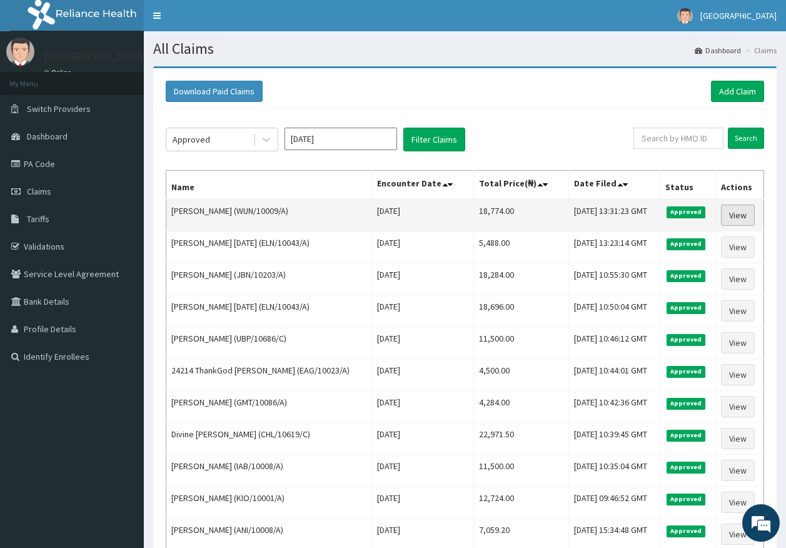
click at [737, 209] on link "View" at bounding box center [738, 215] width 34 height 21
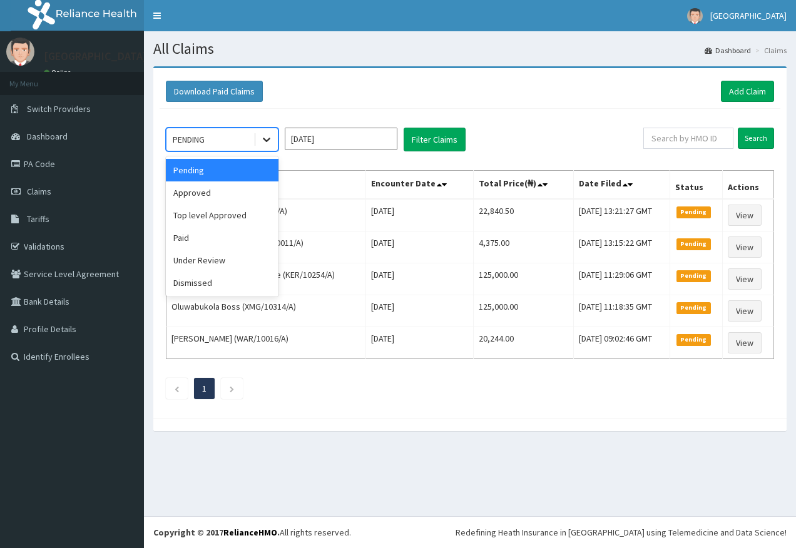
click at [271, 145] on icon at bounding box center [266, 139] width 13 height 13
click at [262, 184] on div "Approved" at bounding box center [222, 192] width 113 height 23
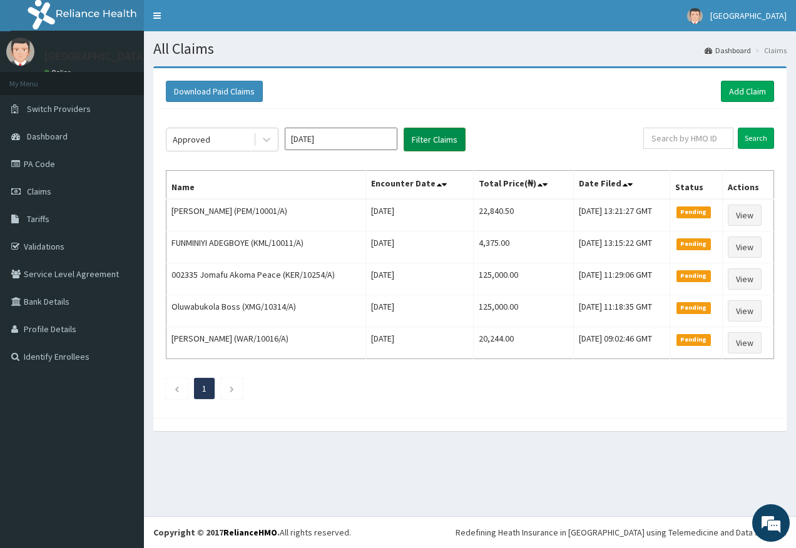
click at [427, 146] on button "Filter Claims" at bounding box center [434, 140] width 62 height 24
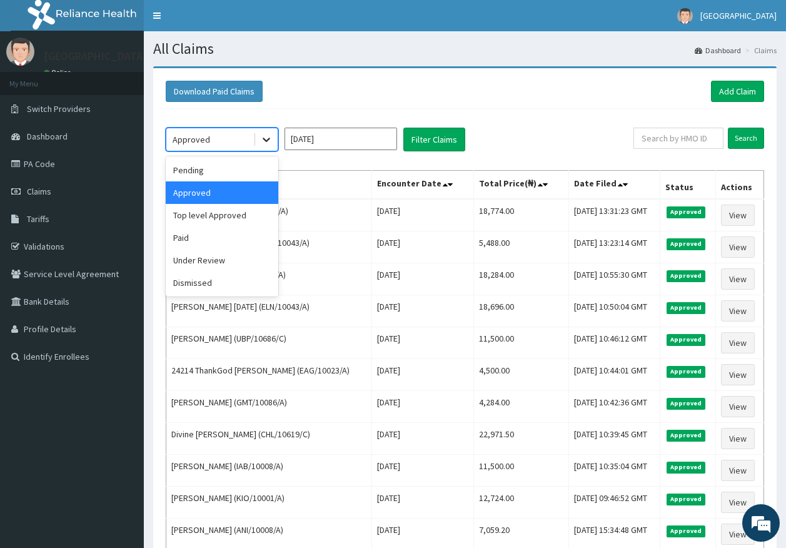
click at [270, 142] on icon at bounding box center [266, 139] width 13 height 13
click at [261, 180] on div "Pending" at bounding box center [222, 170] width 113 height 23
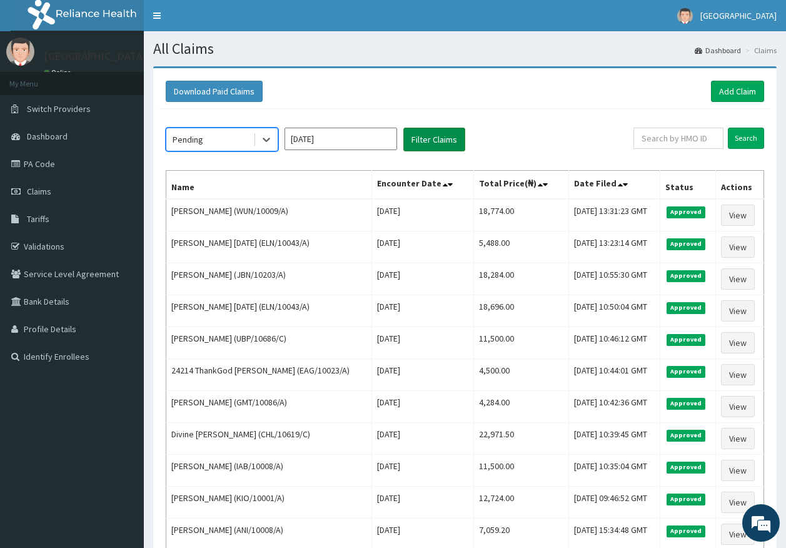
click at [417, 141] on button "Filter Claims" at bounding box center [434, 140] width 62 height 24
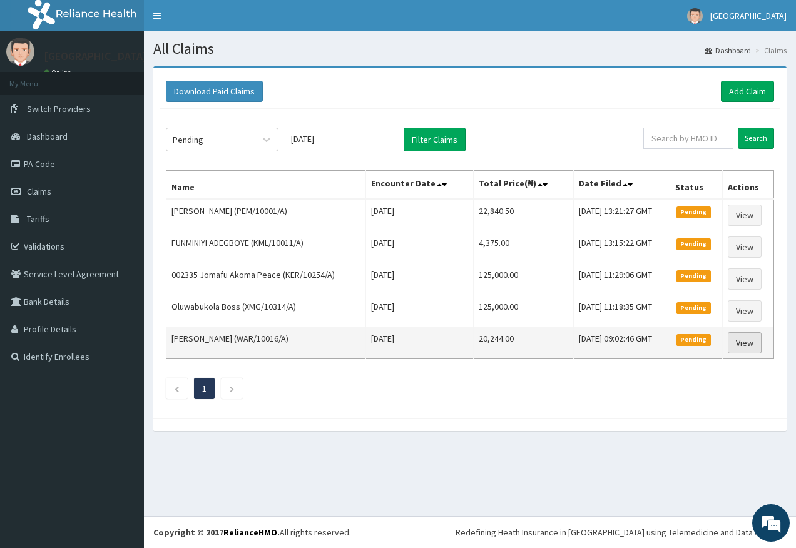
click at [761, 345] on link "View" at bounding box center [744, 342] width 34 height 21
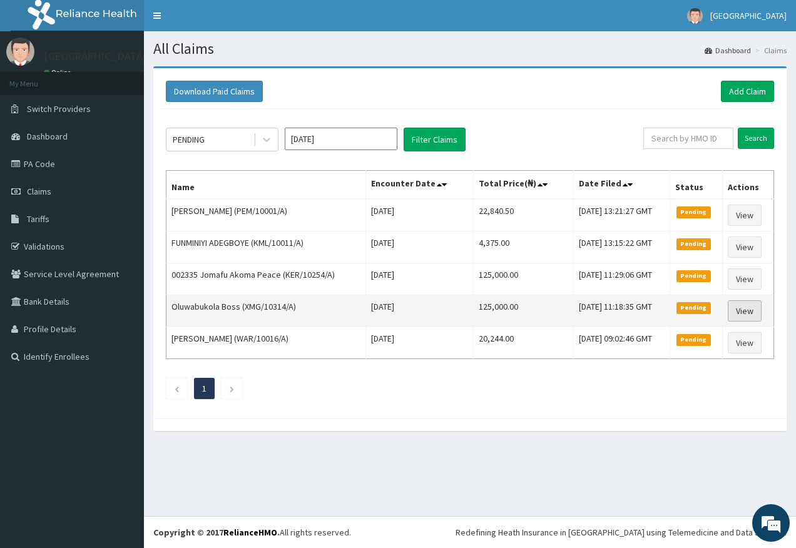
click at [741, 310] on link "View" at bounding box center [744, 310] width 34 height 21
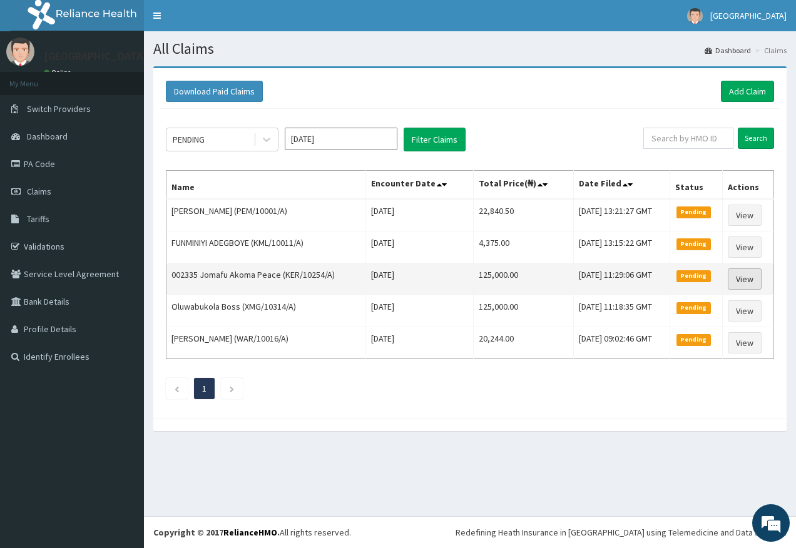
click at [744, 282] on link "View" at bounding box center [744, 278] width 34 height 21
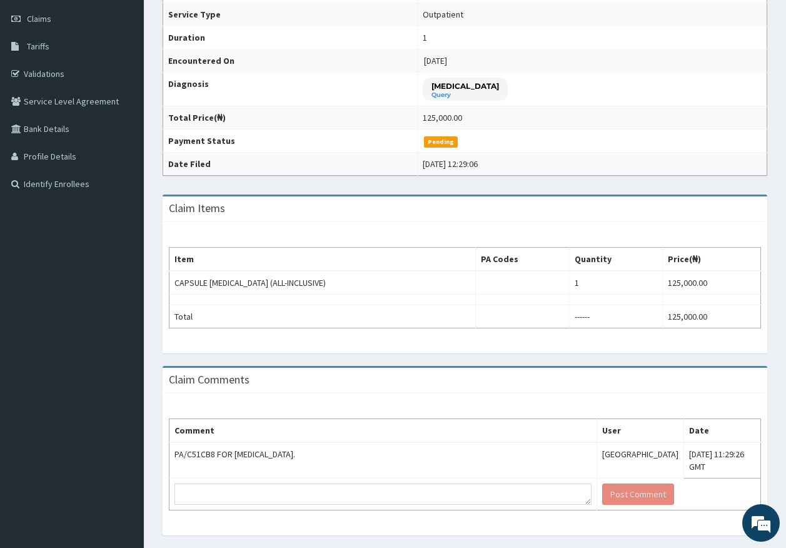
scroll to position [142, 0]
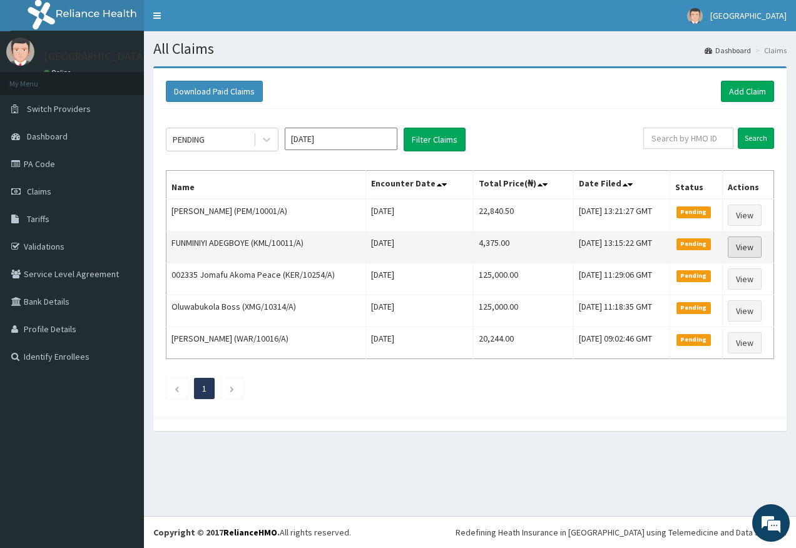
click at [753, 239] on link "View" at bounding box center [744, 246] width 34 height 21
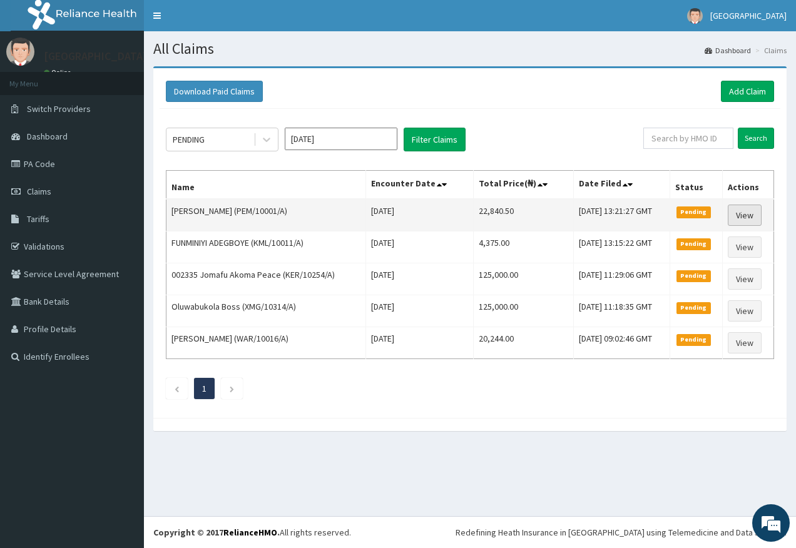
click at [737, 216] on link "View" at bounding box center [744, 215] width 34 height 21
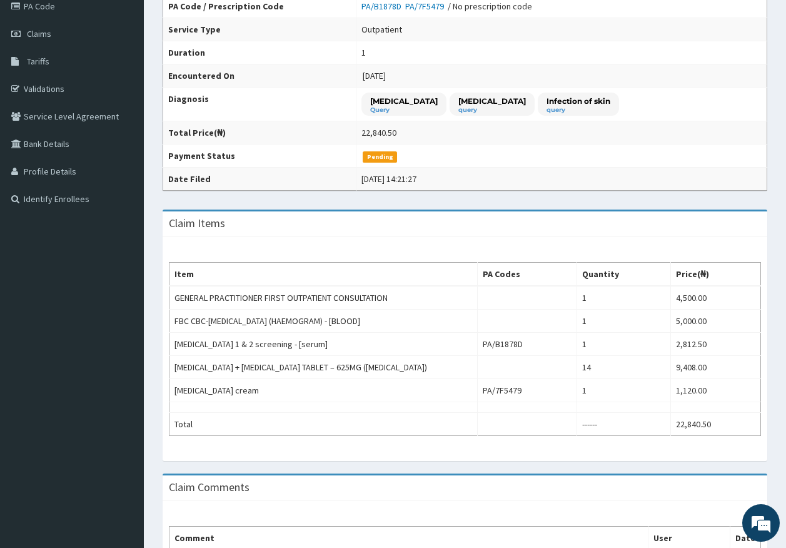
scroll to position [63, 0]
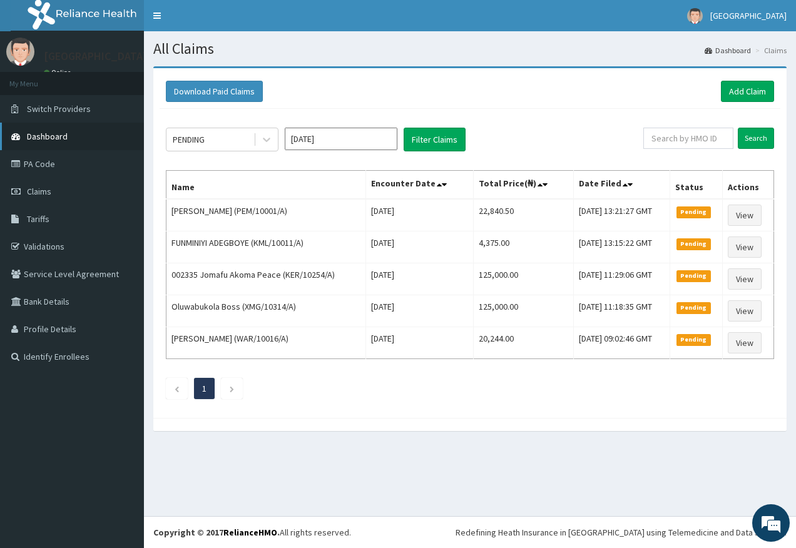
click at [38, 132] on span "Dashboard" at bounding box center [47, 136] width 41 height 11
